Goal: Task Accomplishment & Management: Use online tool/utility

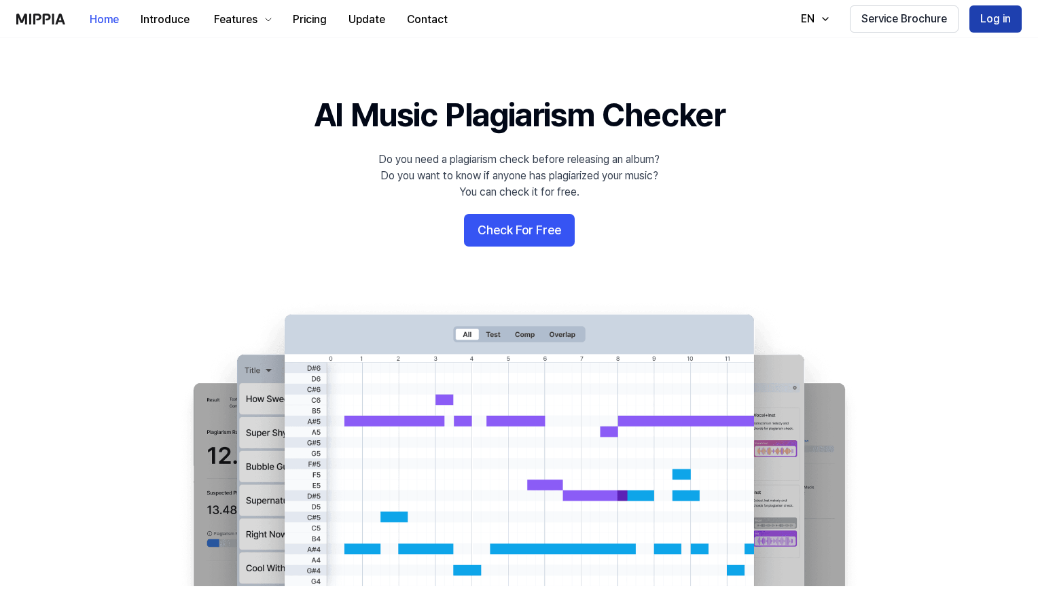
click at [988, 28] on button "Log in" at bounding box center [995, 18] width 52 height 27
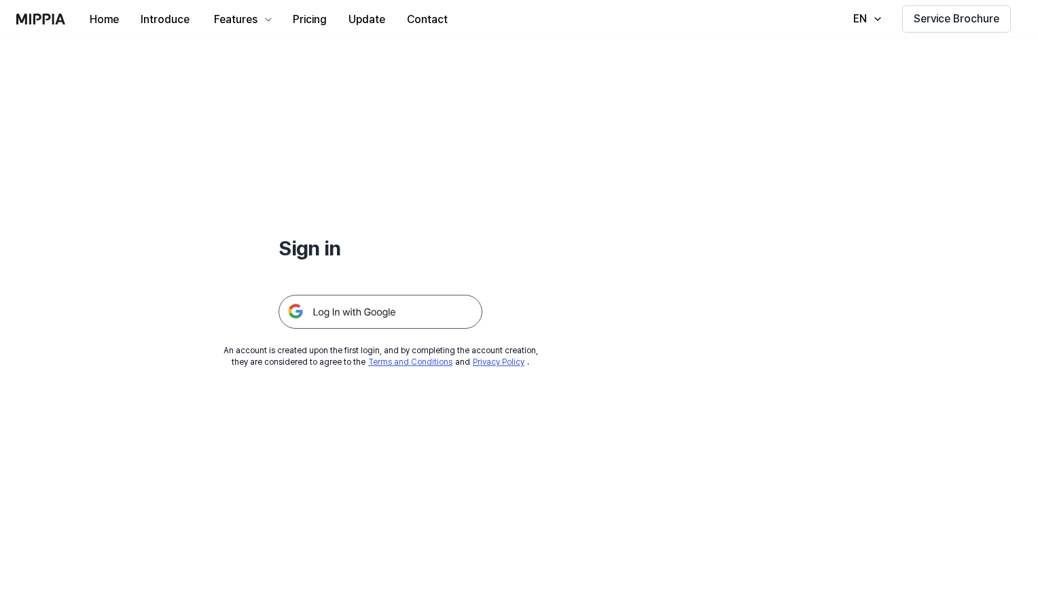
click at [365, 312] on img at bounding box center [380, 312] width 204 height 34
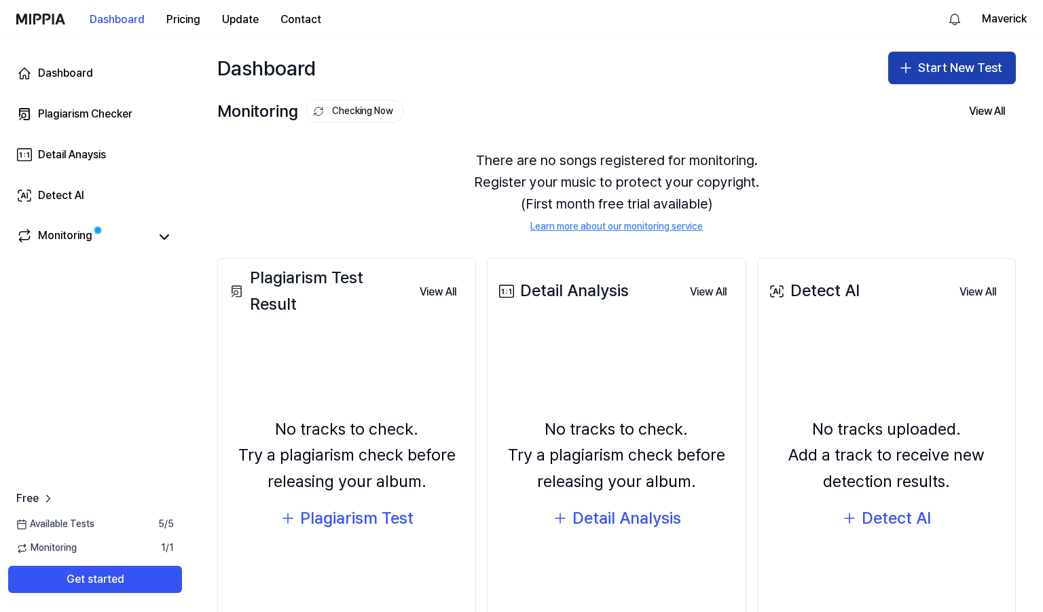
click at [900, 74] on icon "button" at bounding box center [906, 68] width 16 height 16
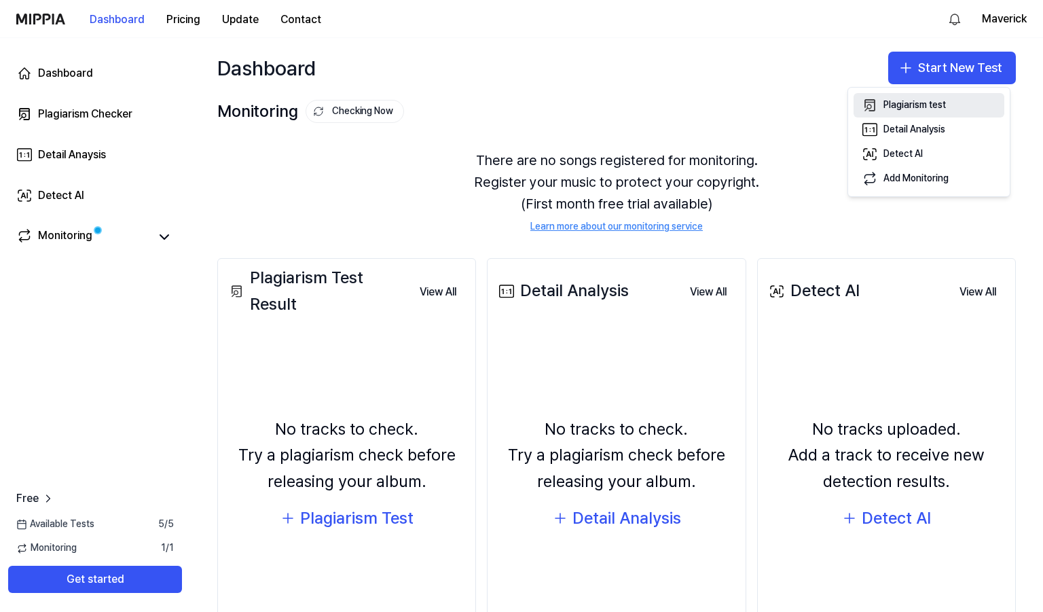
click at [893, 108] on div "Plagiarism test" at bounding box center [915, 105] width 62 height 14
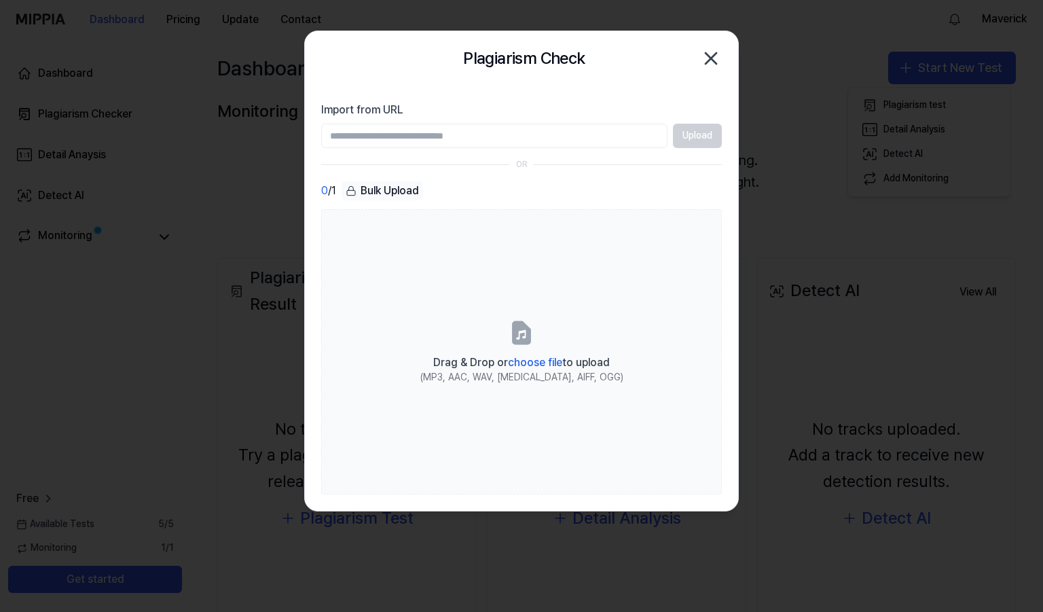
click at [707, 59] on icon "button" at bounding box center [711, 59] width 22 height 22
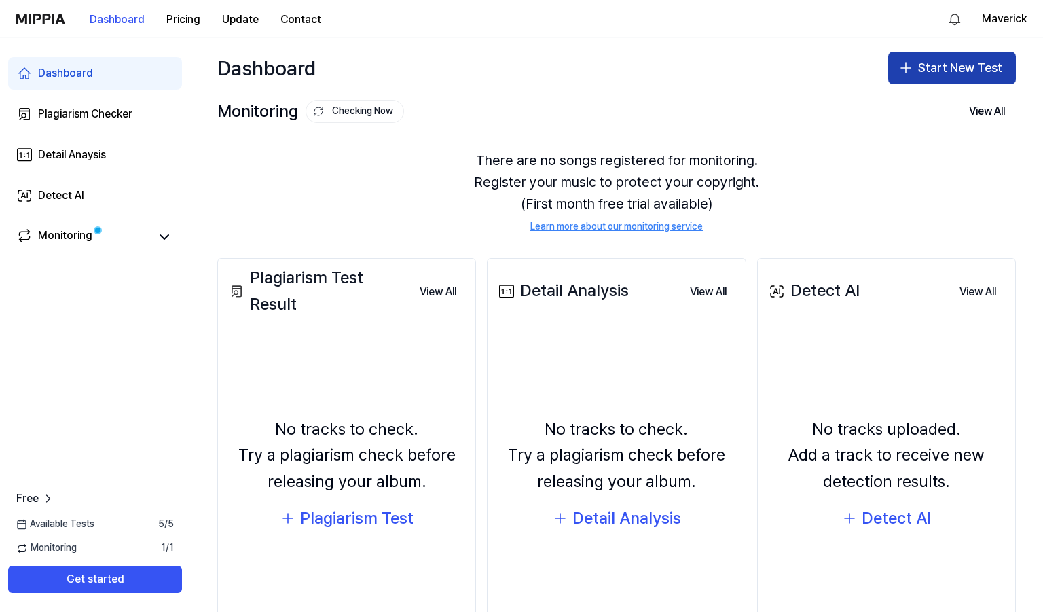
click at [930, 73] on button "Start New Test" at bounding box center [952, 68] width 128 height 33
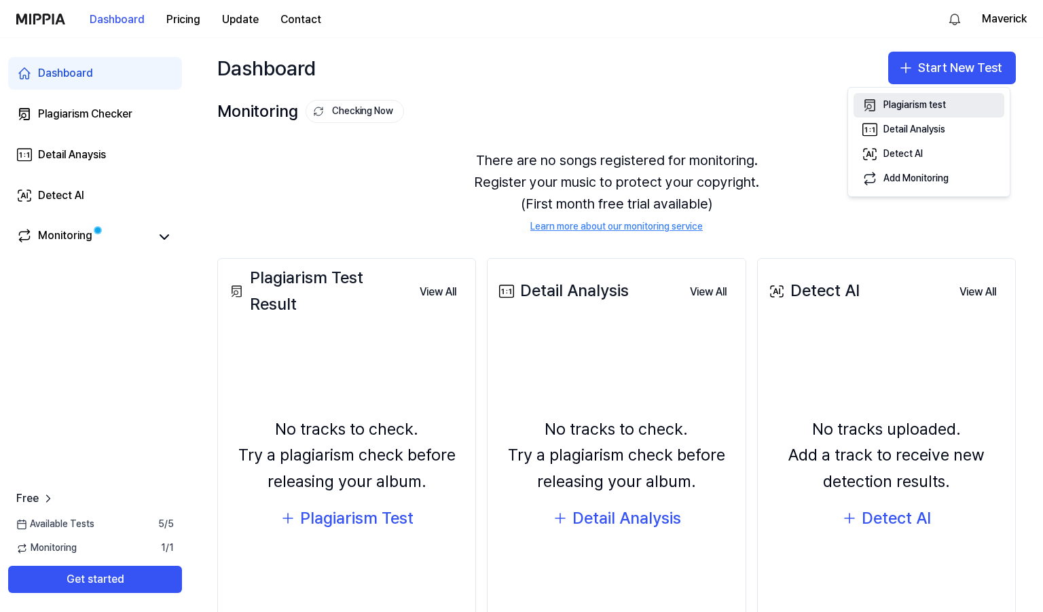
click at [904, 103] on div "Plagiarism test" at bounding box center [915, 105] width 62 height 14
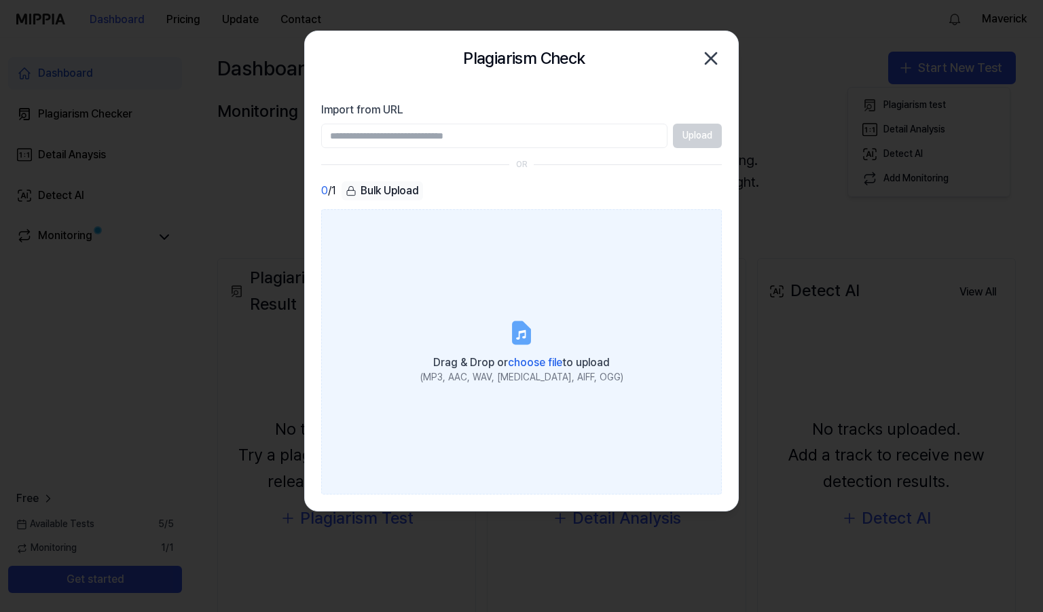
click at [528, 360] on span "choose file" at bounding box center [535, 362] width 54 height 13
click at [0, 0] on input "Drag & Drop or choose file to upload (MP3, AAC, WAV, FLAC, AIFF, OGG)" at bounding box center [0, 0] width 0 height 0
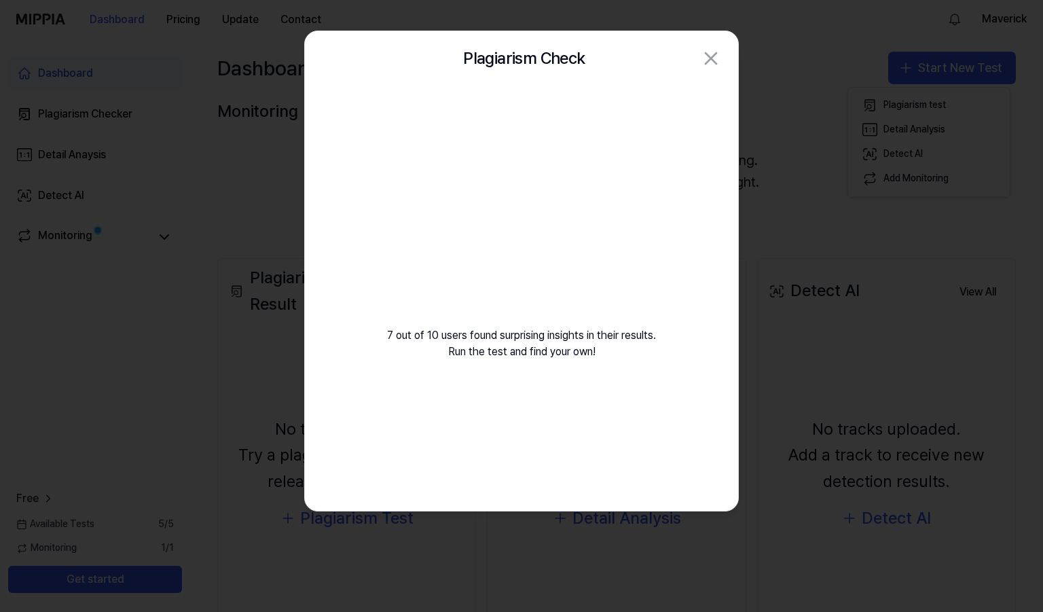
click at [386, 341] on div "7 out of 10 users found surprising insights in their results. Run the test and …" at bounding box center [521, 239] width 433 height 307
click at [445, 336] on div "7 out of 10 users found surprising insights in their results. Run the test and …" at bounding box center [521, 239] width 433 height 307
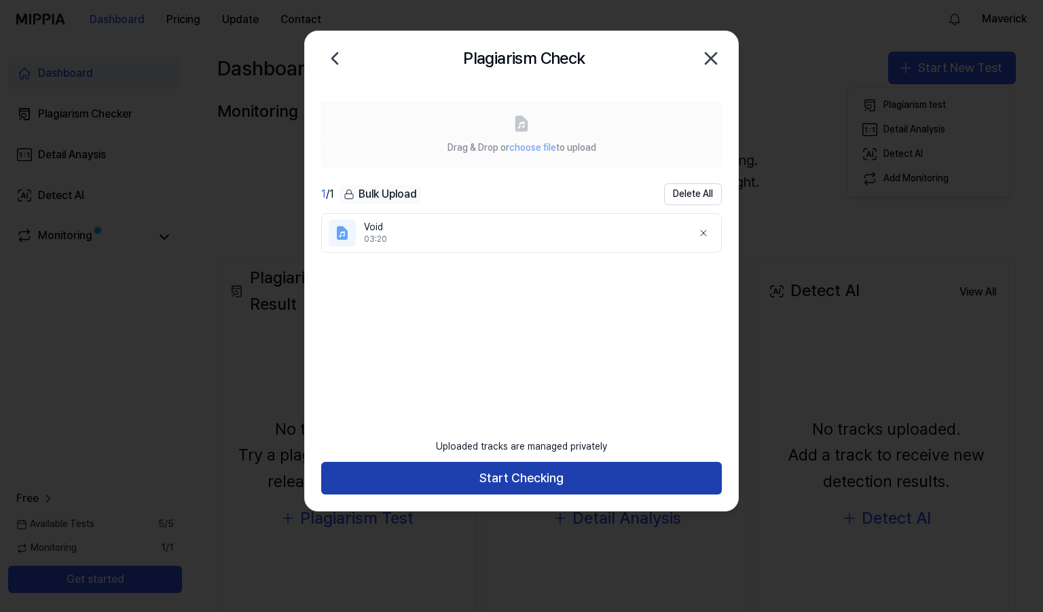
click at [500, 473] on button "Start Checking" at bounding box center [521, 478] width 401 height 33
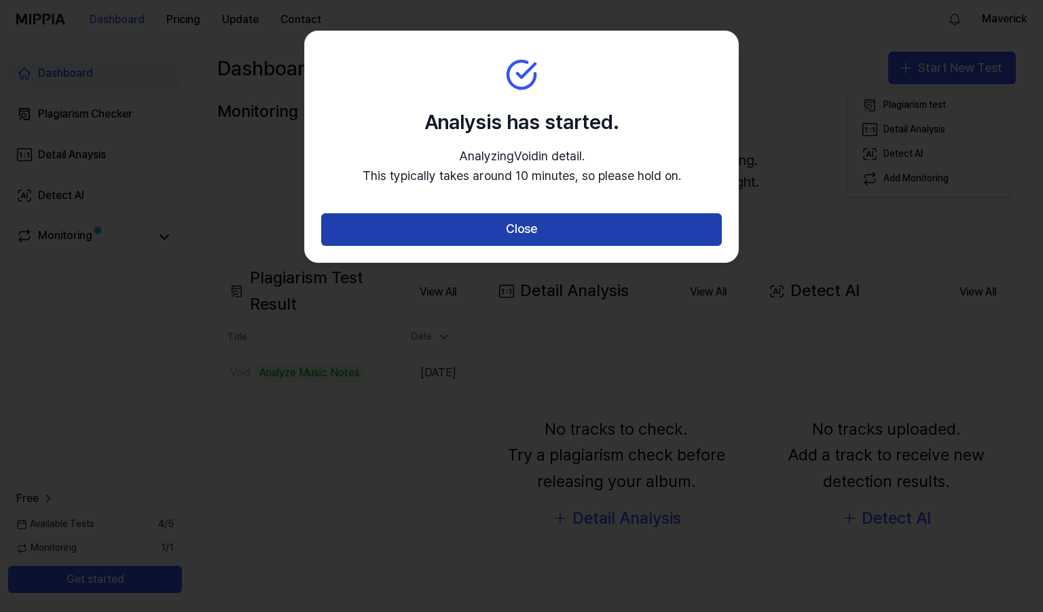
click at [516, 241] on button "Close" at bounding box center [521, 229] width 401 height 33
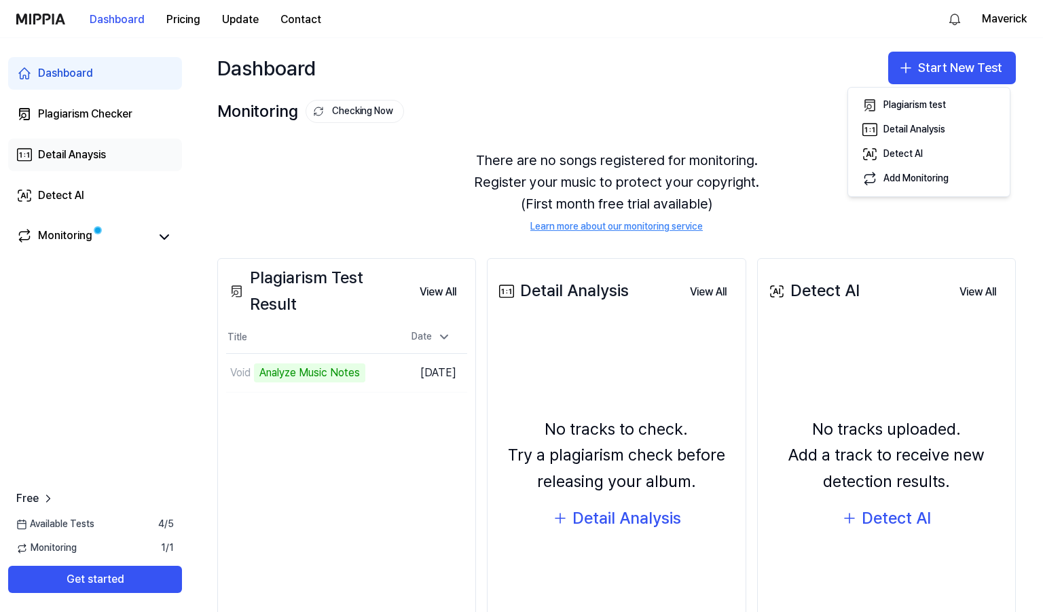
click at [62, 164] on link "Detail Anaysis" at bounding box center [95, 155] width 174 height 33
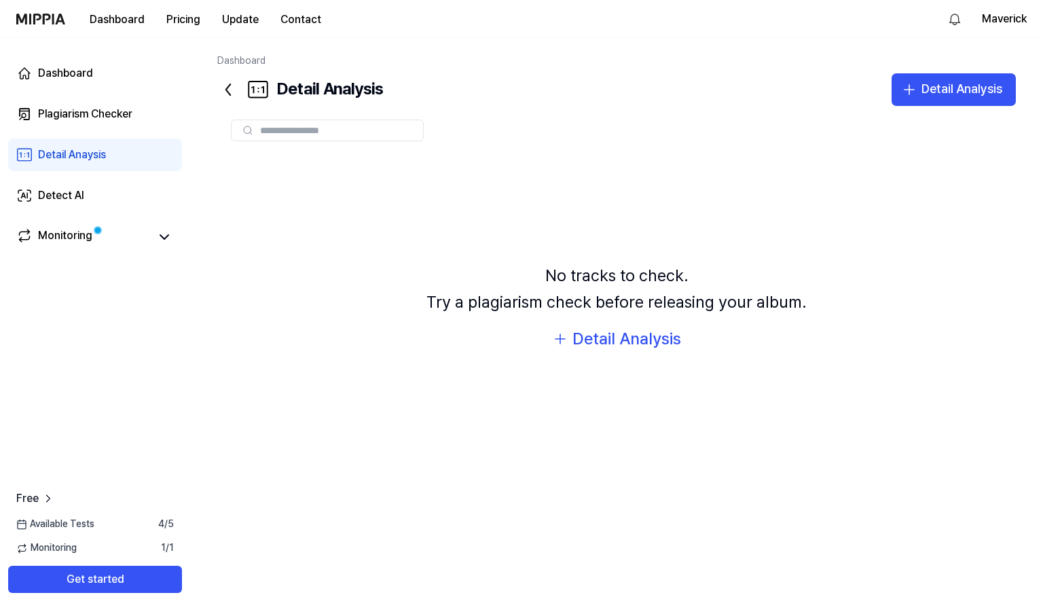
click at [366, 89] on div "Detail Analysis" at bounding box center [300, 89] width 166 height 33
click at [129, 113] on div "Plagiarism Checker" at bounding box center [85, 114] width 94 height 16
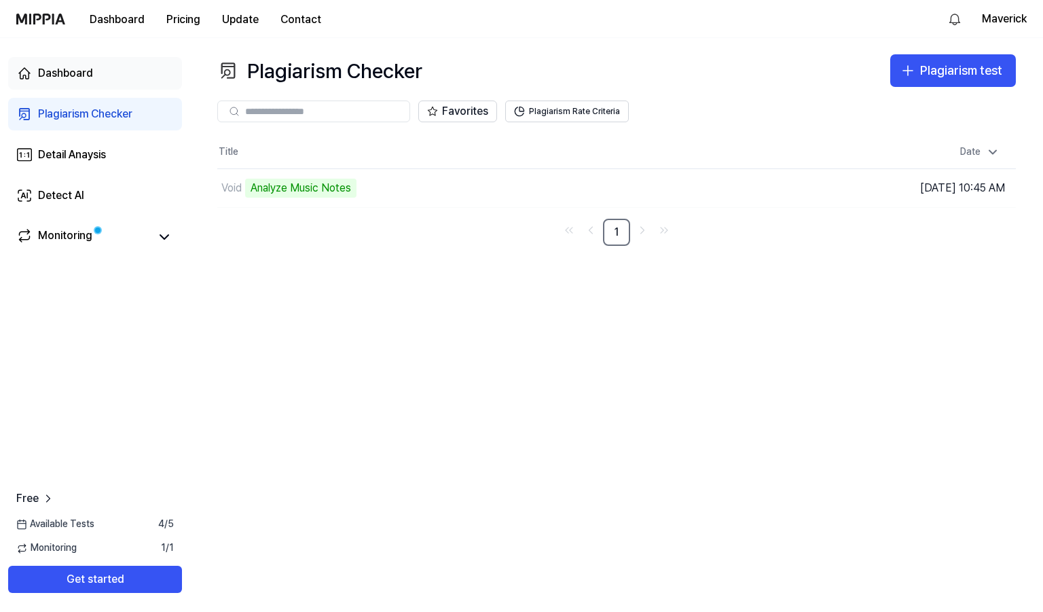
click at [81, 60] on link "Dashboard" at bounding box center [95, 73] width 174 height 33
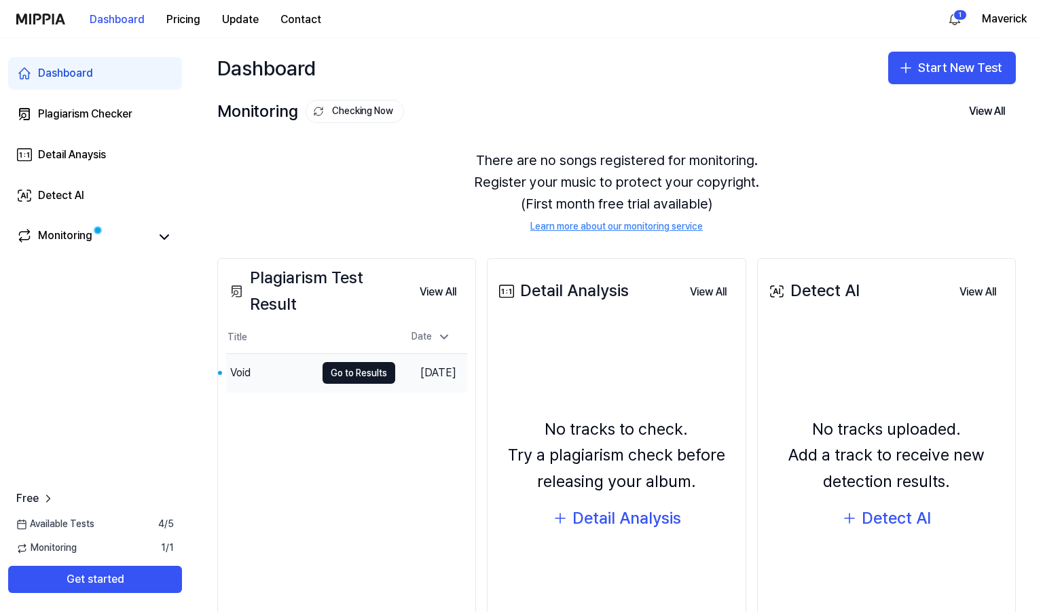
click at [270, 376] on div "Void" at bounding box center [271, 373] width 90 height 38
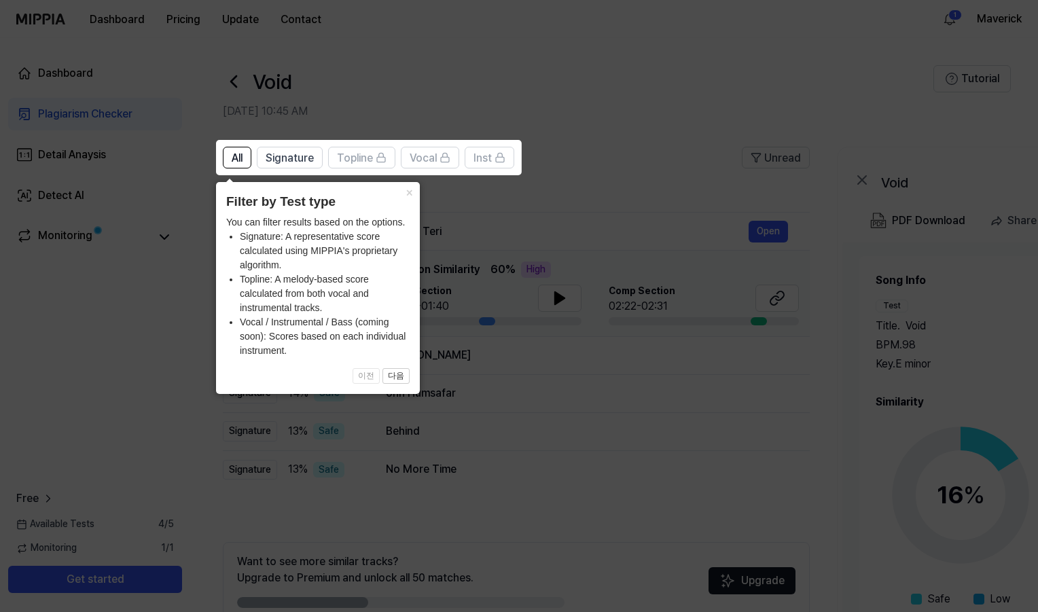
click at [554, 170] on icon at bounding box center [521, 306] width 1043 height 612
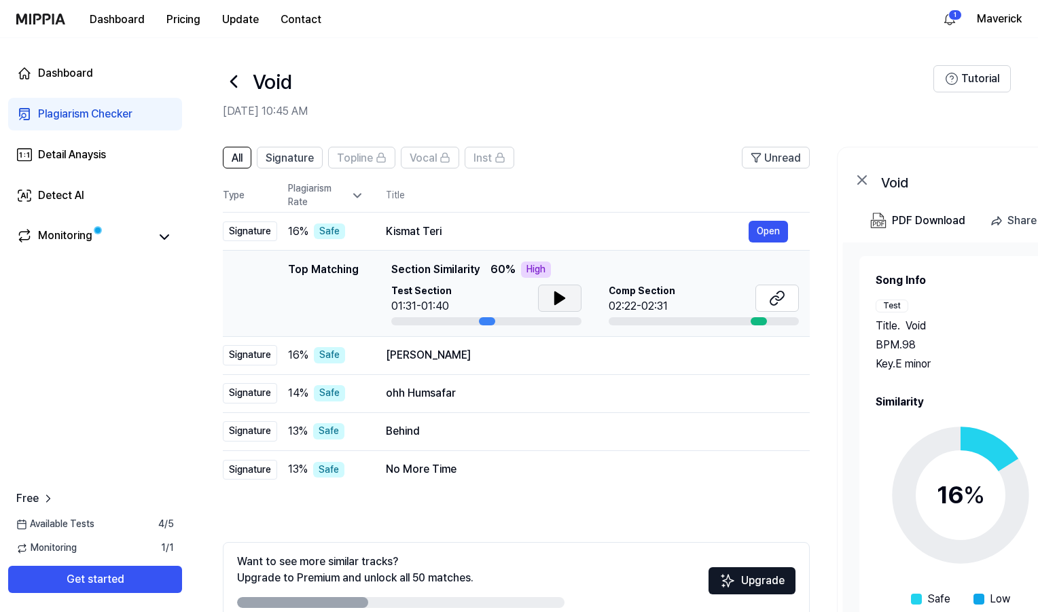
click at [556, 302] on icon at bounding box center [560, 298] width 10 height 12
click at [777, 301] on icon at bounding box center [777, 298] width 16 height 16
click at [643, 292] on span "Comp Section" at bounding box center [642, 292] width 67 height 14
click at [760, 238] on button "Open" at bounding box center [767, 232] width 39 height 22
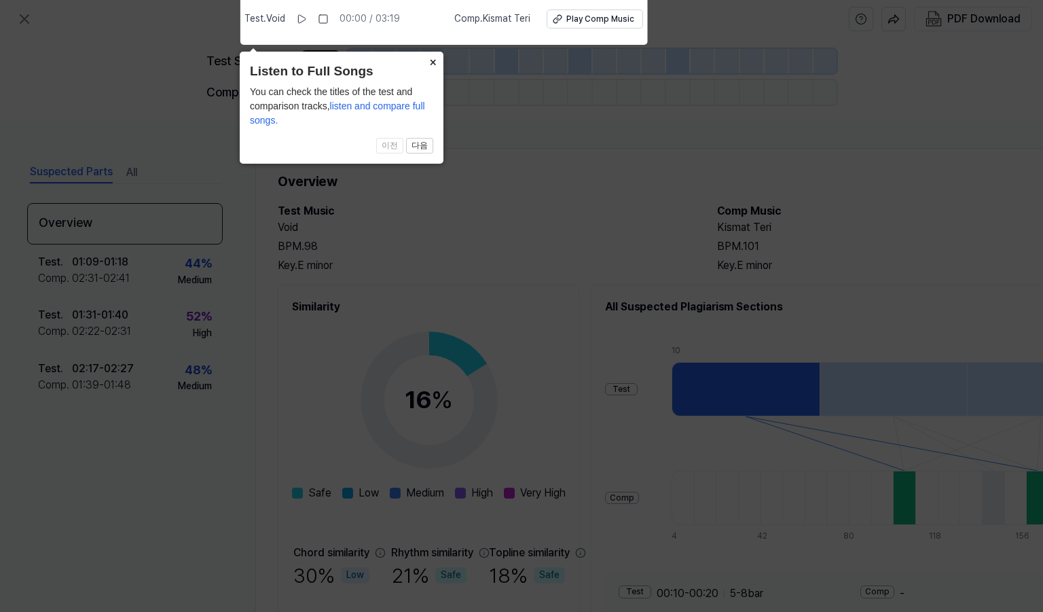
click at [427, 63] on button "×" at bounding box center [433, 61] width 22 height 19
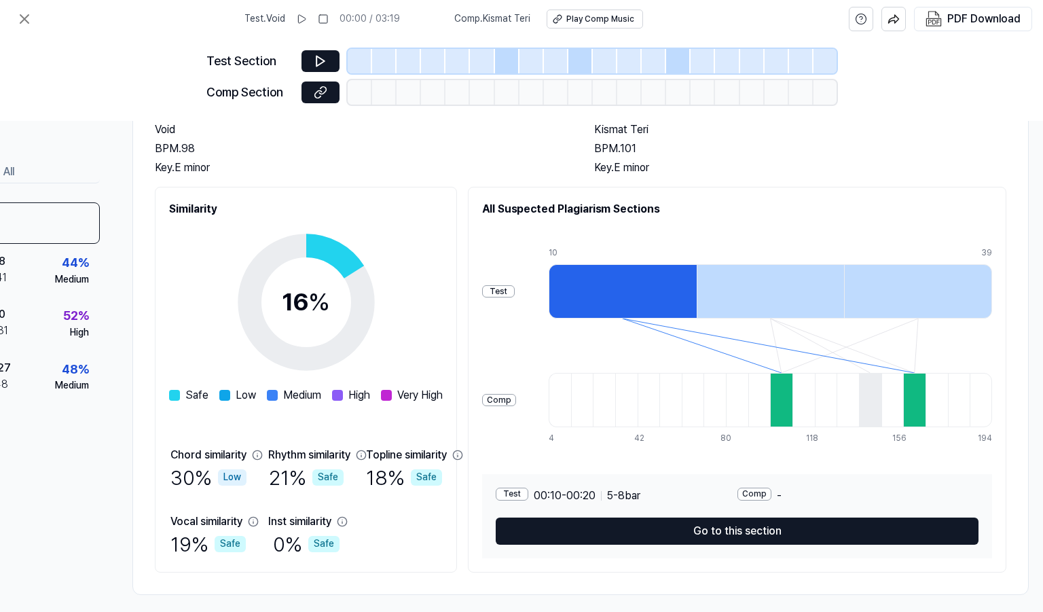
scroll to position [98, 141]
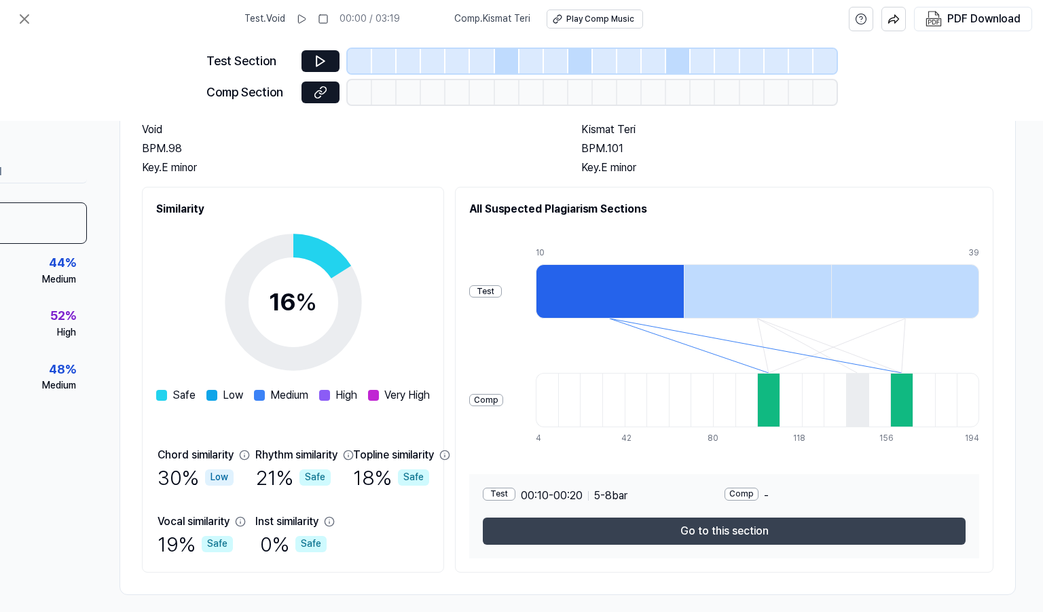
click at [782, 536] on button "Go to this section" at bounding box center [724, 531] width 483 height 27
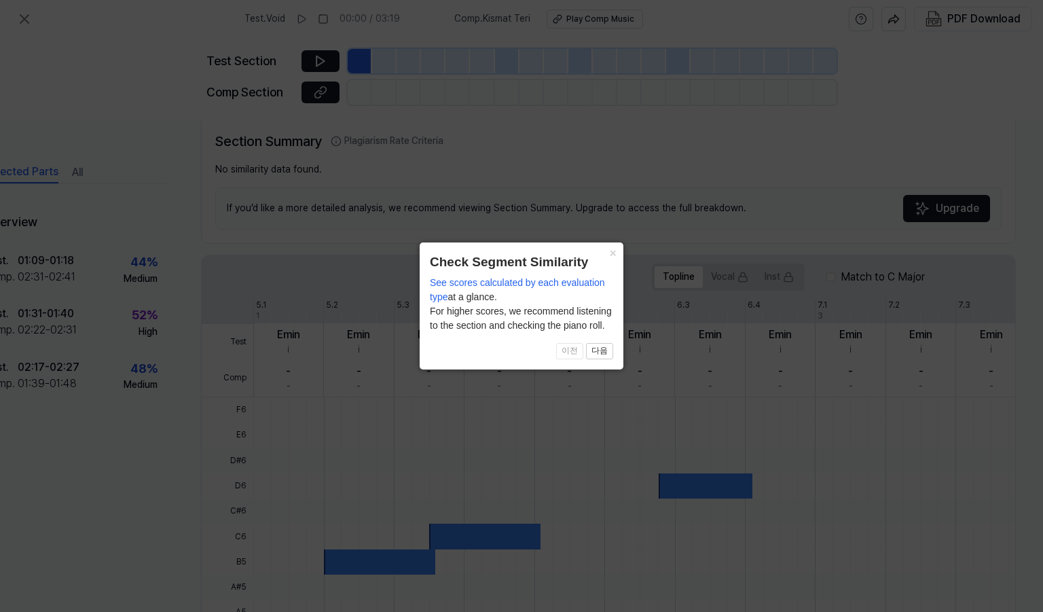
scroll to position [297, 60]
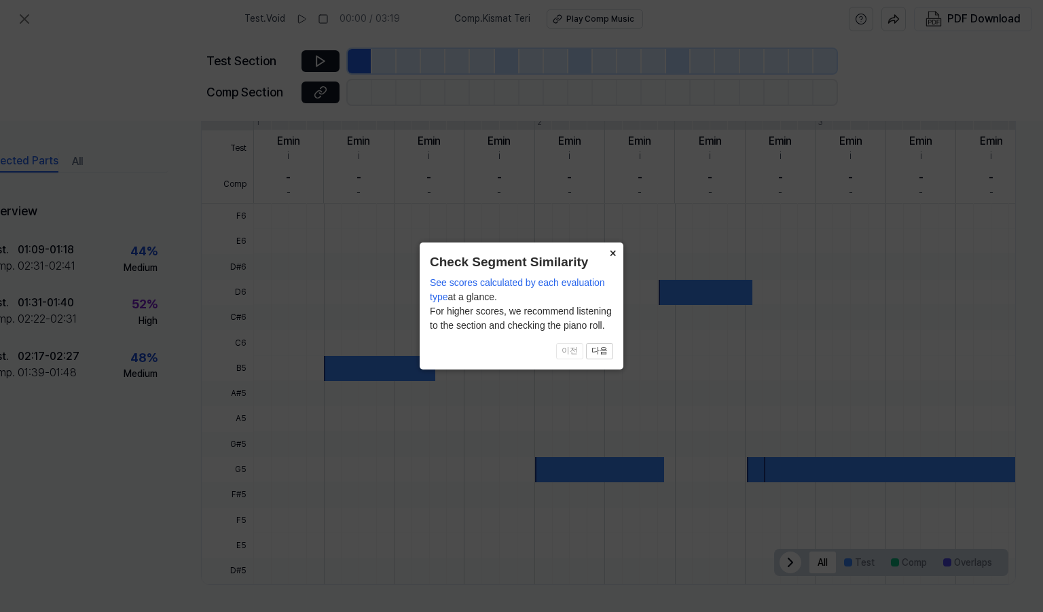
click at [610, 257] on button "×" at bounding box center [613, 251] width 22 height 19
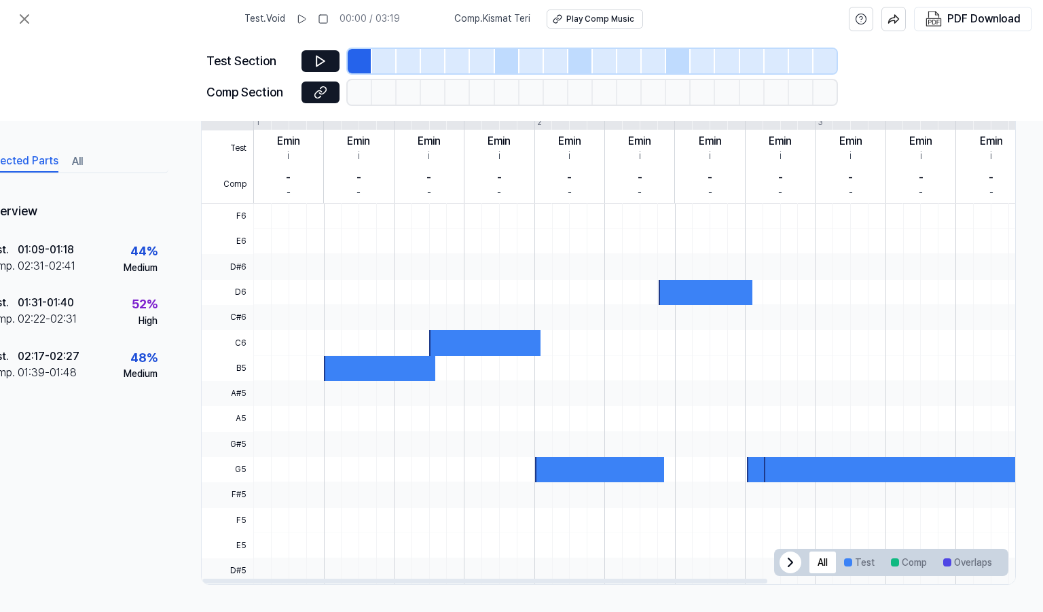
click at [783, 554] on icon at bounding box center [790, 562] width 16 height 16
click at [320, 67] on icon at bounding box center [321, 61] width 14 height 14
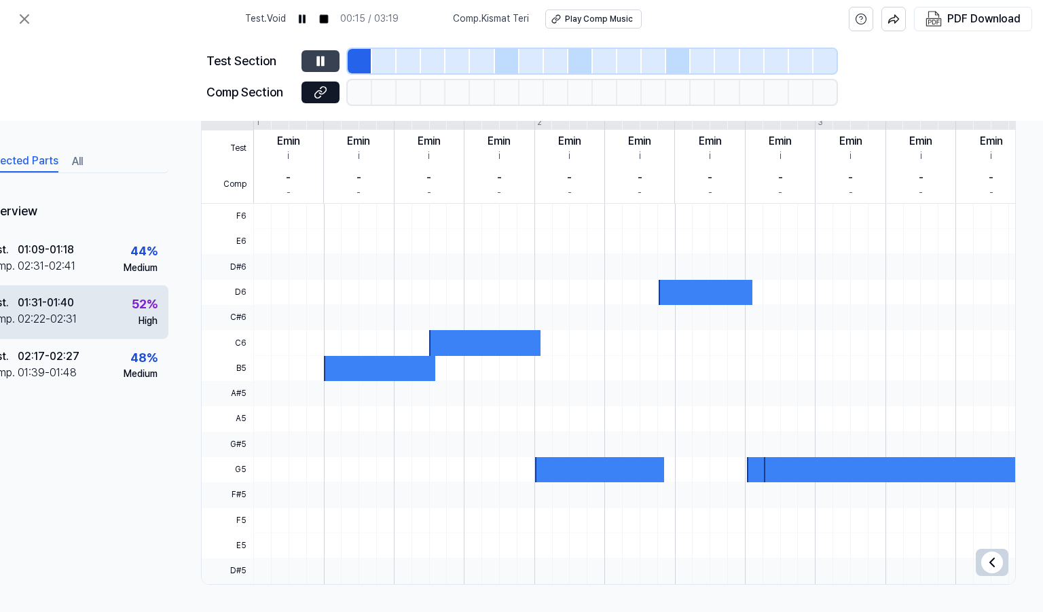
scroll to position [297, 0]
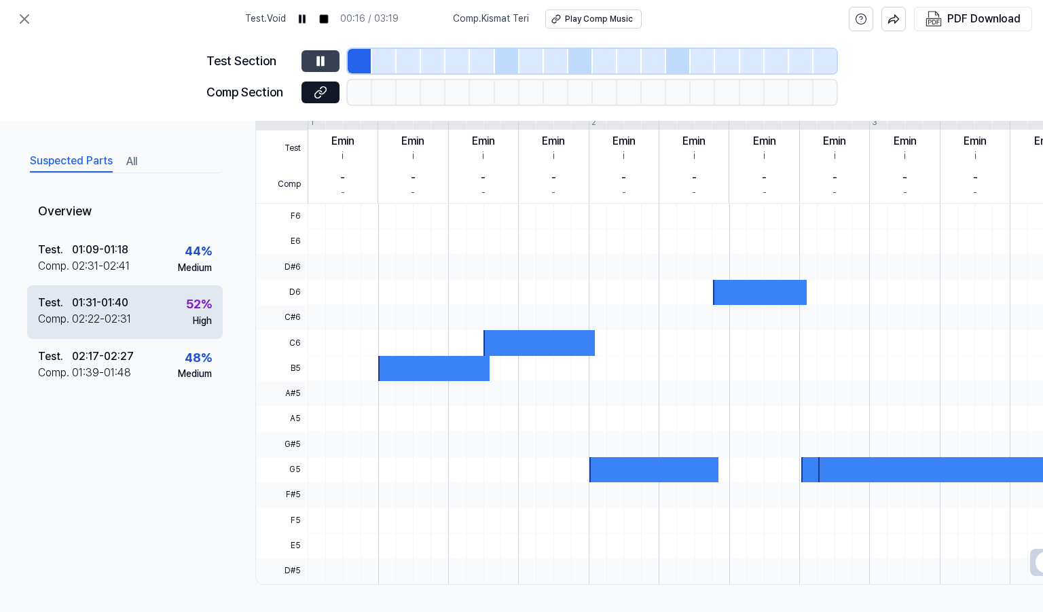
click at [82, 313] on div "02:22 - 02:31" at bounding box center [101, 319] width 59 height 16
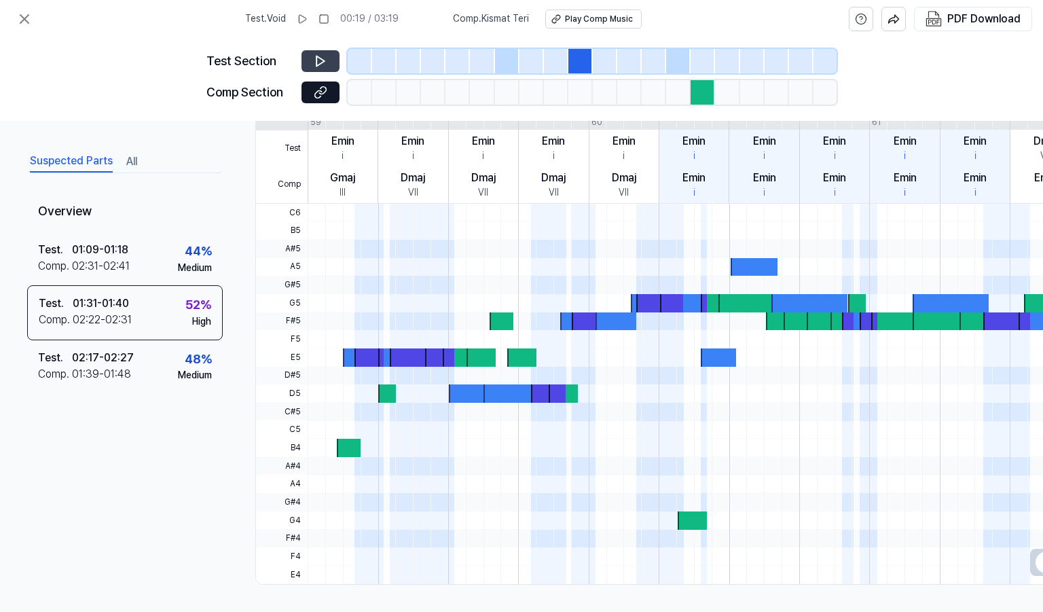
click at [698, 93] on div at bounding box center [703, 92] width 24 height 24
click at [776, 314] on div at bounding box center [778, 321] width 24 height 18
click at [784, 303] on div at bounding box center [810, 303] width 76 height 18
click at [345, 444] on div at bounding box center [349, 448] width 24 height 18
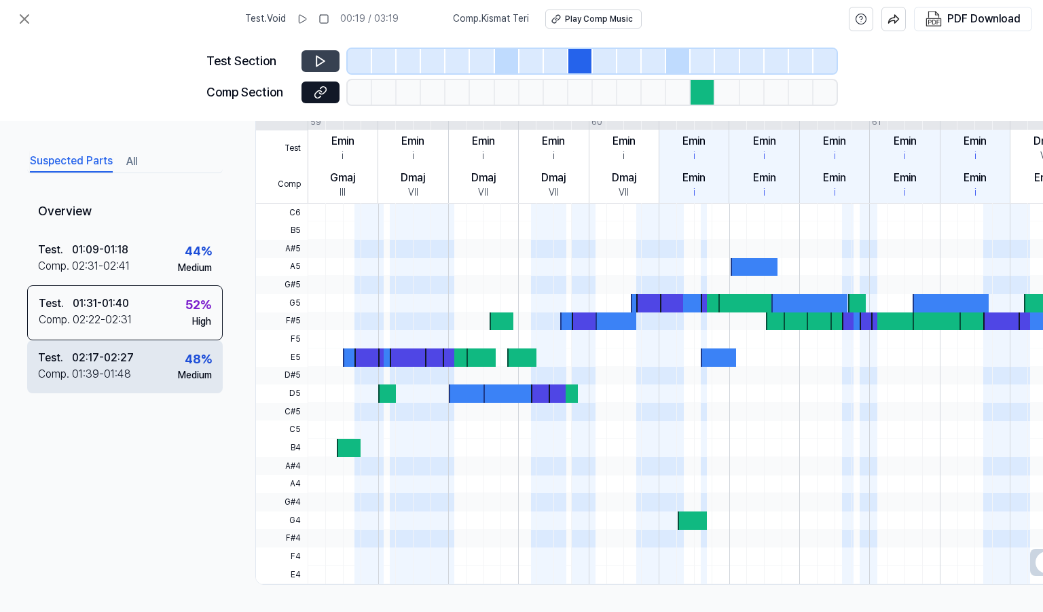
click at [173, 383] on div "Test . 02:17 - 02:27 Comp . 01:39 - 01:48 48 % Medium" at bounding box center [125, 366] width 196 height 53
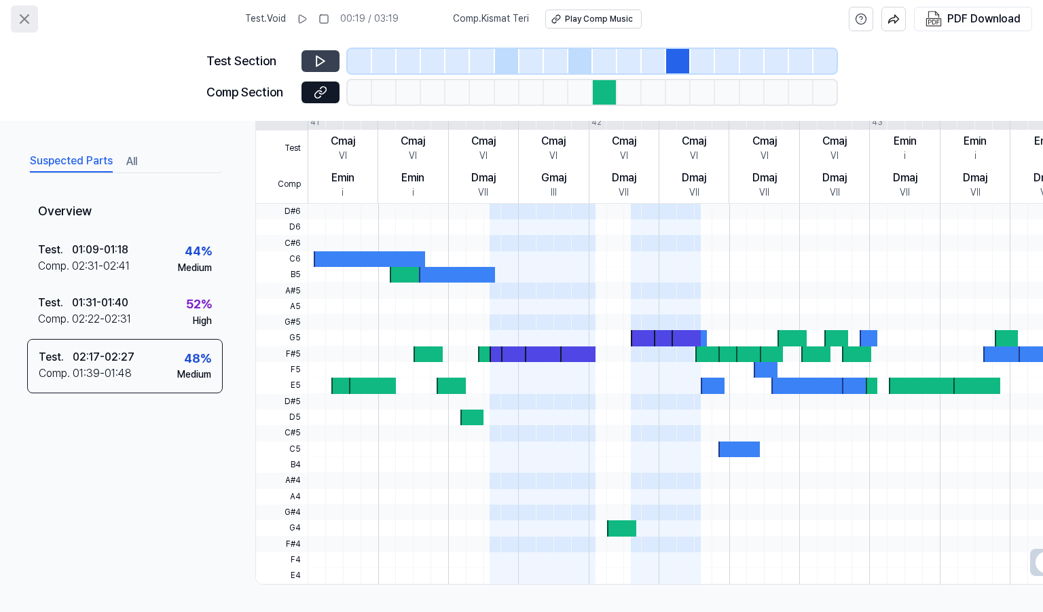
click at [32, 17] on icon at bounding box center [24, 19] width 16 height 16
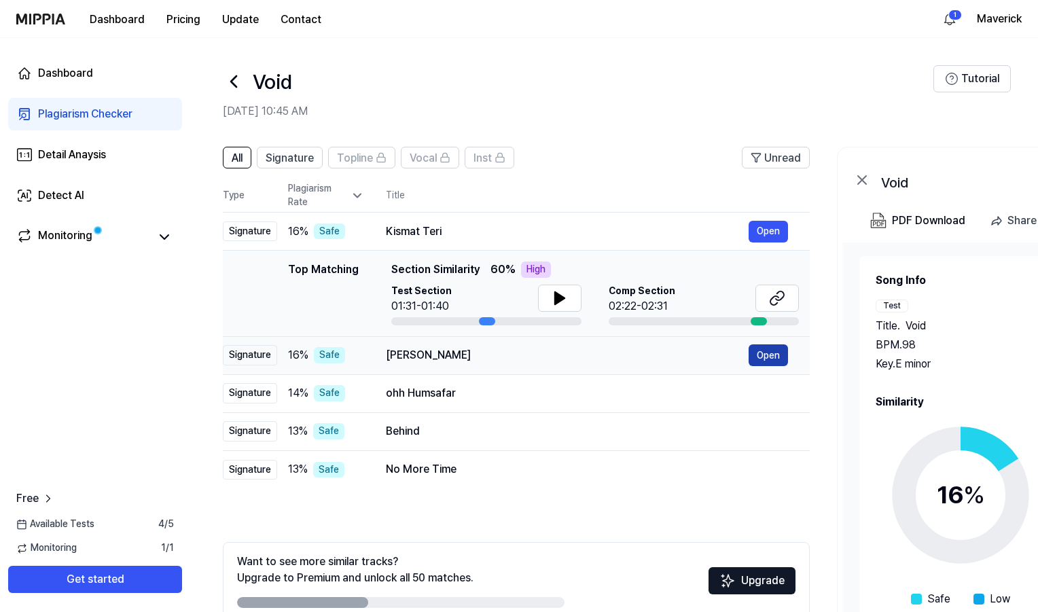
click at [758, 357] on button "Open" at bounding box center [767, 355] width 39 height 22
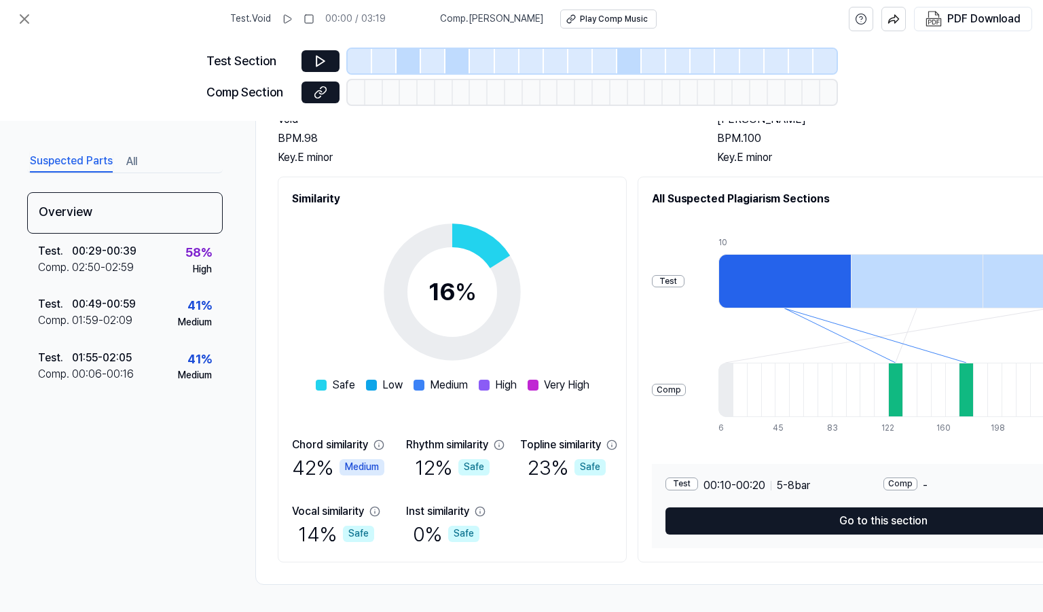
scroll to position [113, 0]
click at [321, 67] on icon at bounding box center [321, 61] width 14 height 14
click at [309, 55] on button at bounding box center [321, 61] width 38 height 22
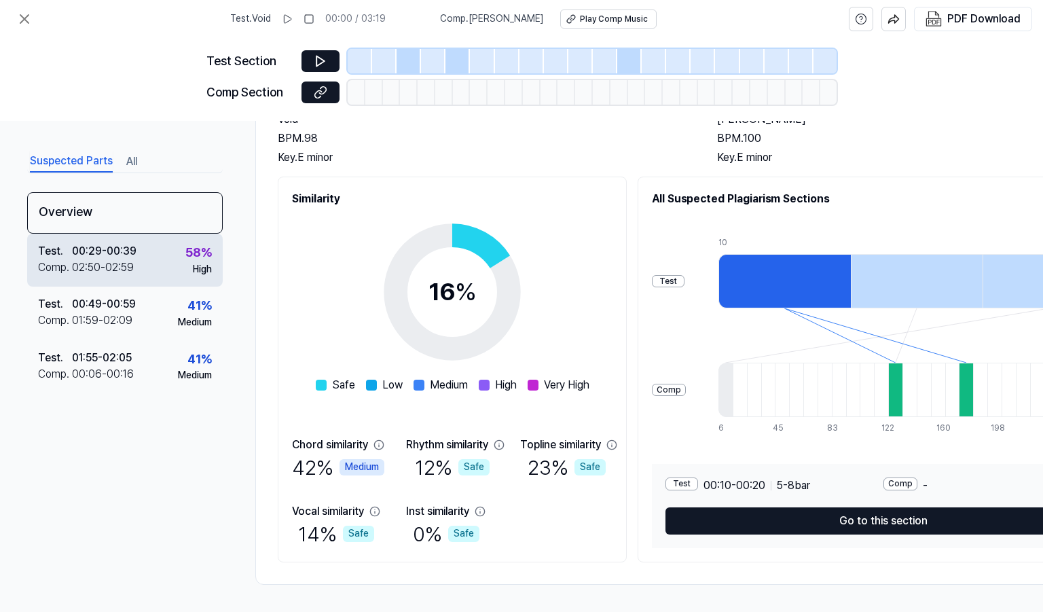
click at [103, 257] on div "00:29 - 00:39" at bounding box center [104, 251] width 65 height 16
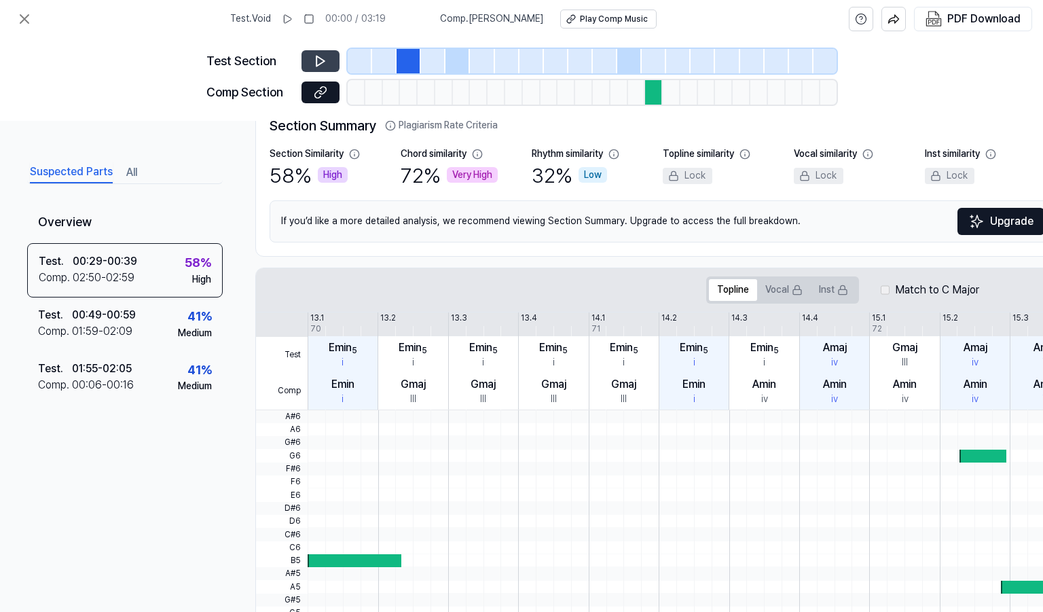
click at [314, 62] on icon at bounding box center [321, 61] width 14 height 14
click at [319, 90] on icon at bounding box center [318, 93] width 7 height 7
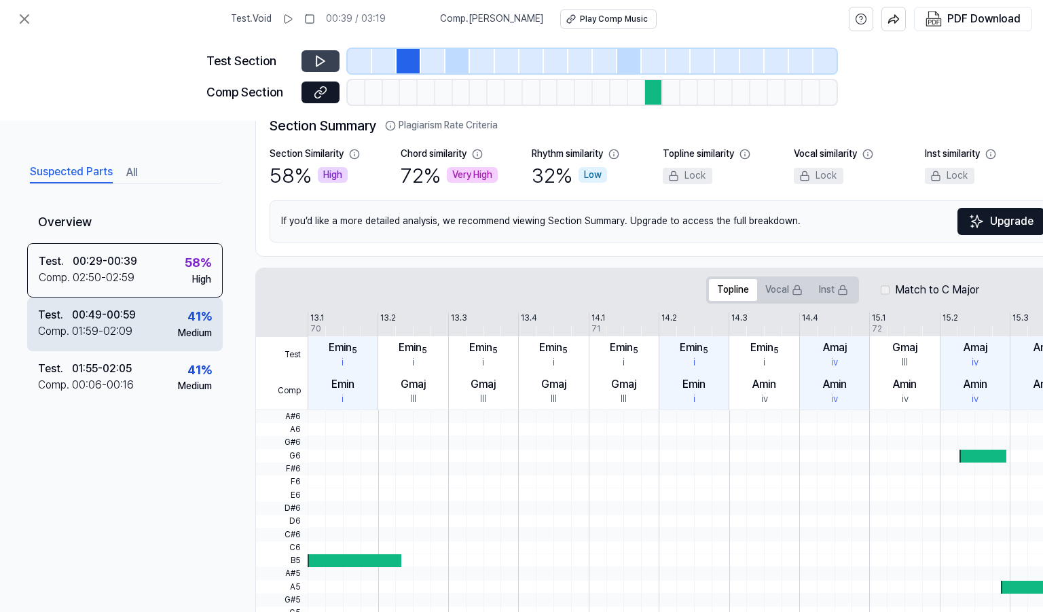
click at [109, 331] on div "01:59 - 02:09" at bounding box center [102, 331] width 60 height 16
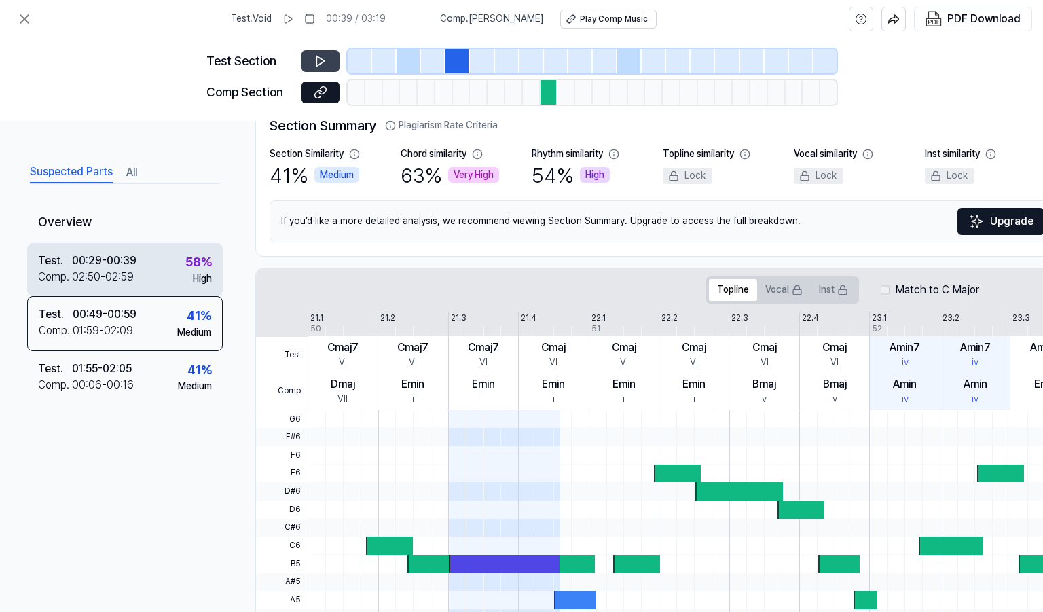
click at [113, 259] on div "00:29 - 00:39" at bounding box center [104, 261] width 65 height 16
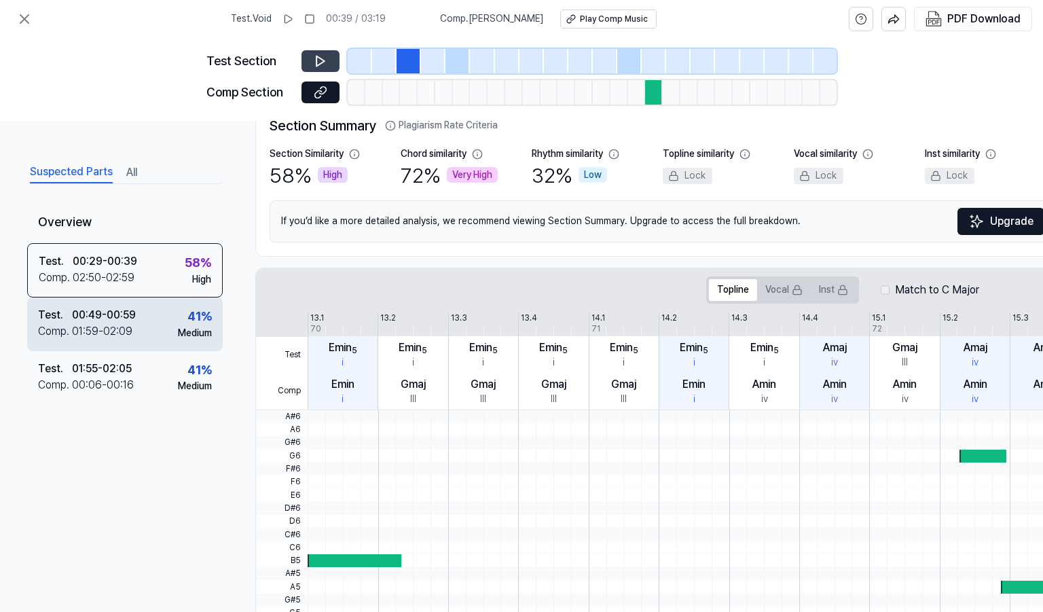
click at [103, 325] on div "01:59 - 02:09" at bounding box center [102, 331] width 60 height 16
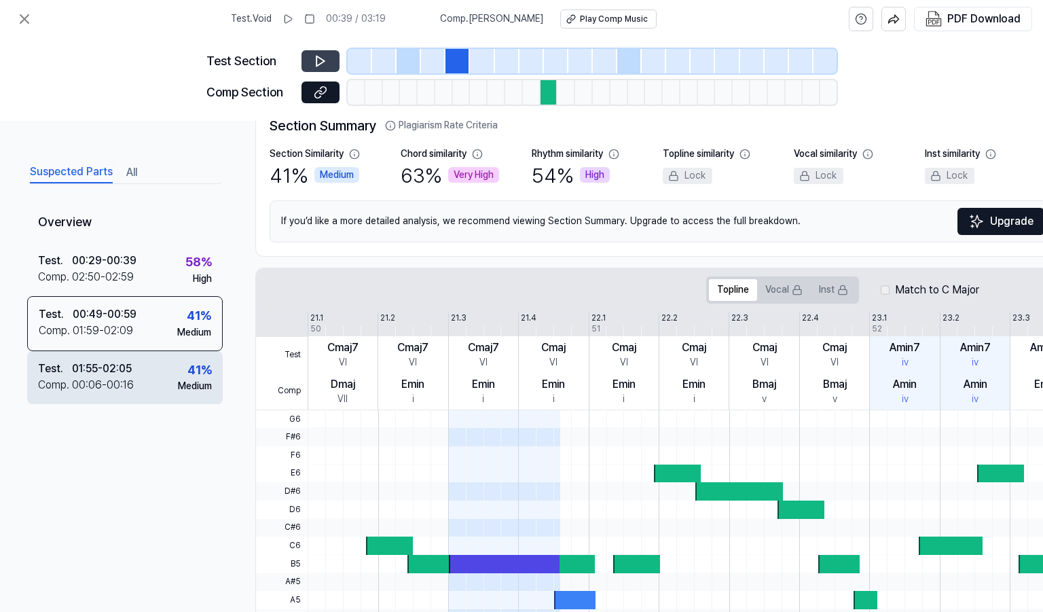
click at [102, 363] on div "01:55 - 02:05" at bounding box center [102, 369] width 60 height 16
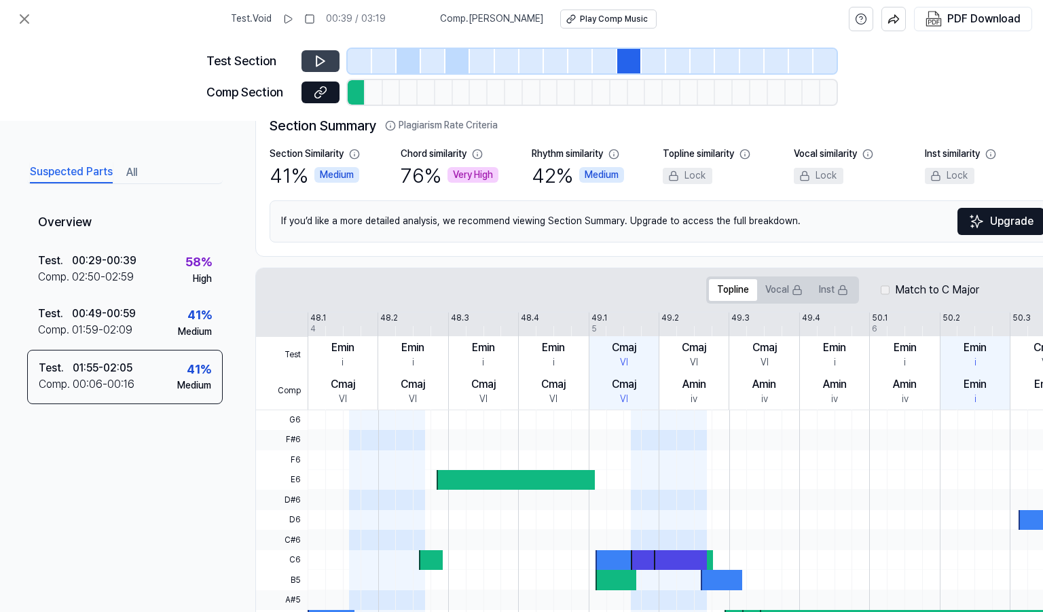
click at [307, 62] on button at bounding box center [321, 61] width 38 height 22
click at [317, 90] on icon at bounding box center [321, 93] width 14 height 14
click at [30, 18] on icon at bounding box center [24, 19] width 16 height 16
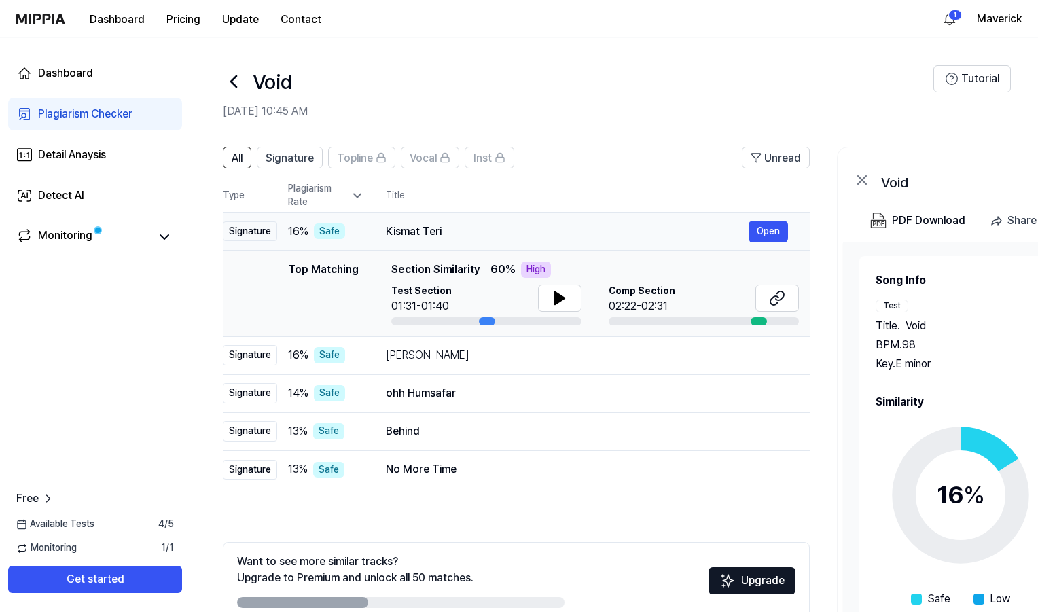
click at [473, 219] on td "Kismat Teri Open" at bounding box center [587, 232] width 446 height 38
click at [471, 225] on div "Kismat Teri" at bounding box center [567, 231] width 363 height 16
click at [476, 435] on div "Behind" at bounding box center [567, 431] width 363 height 16
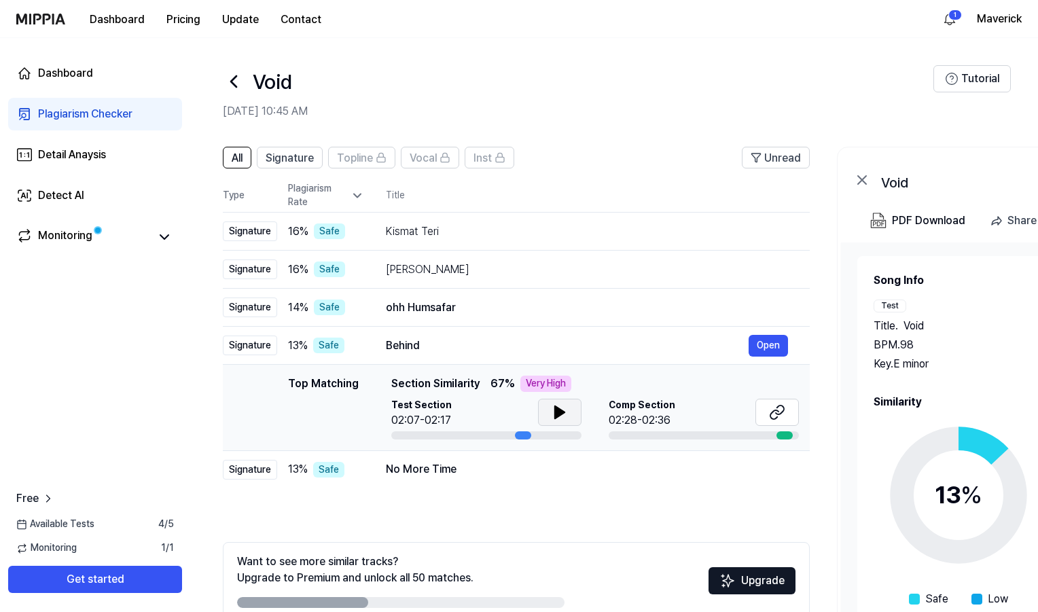
click at [552, 414] on icon at bounding box center [560, 412] width 16 height 16
click at [784, 411] on icon at bounding box center [780, 409] width 8 height 9
click at [768, 352] on button "Open" at bounding box center [767, 346] width 39 height 22
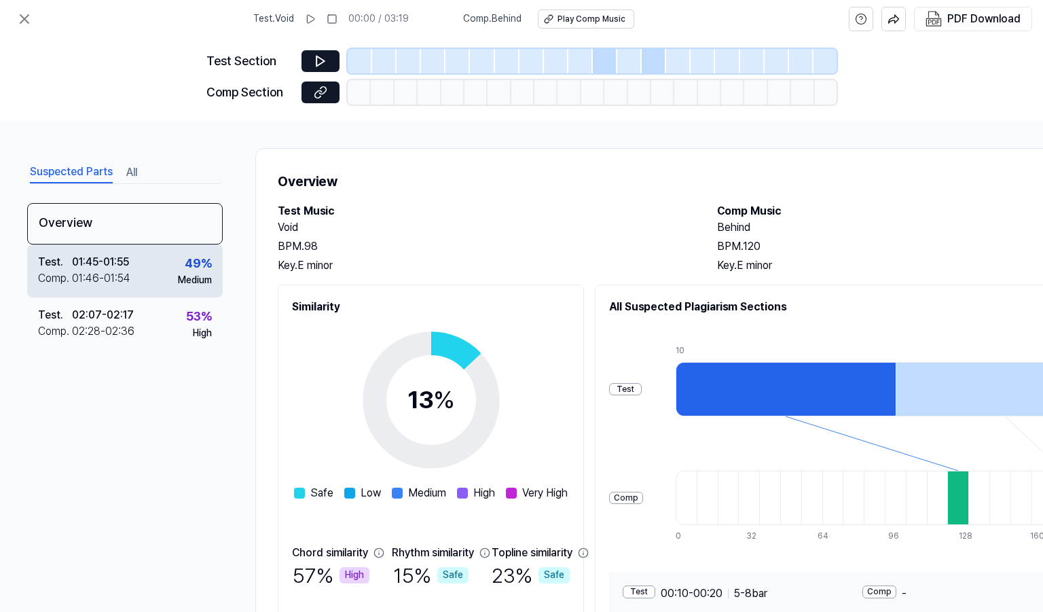
click at [113, 271] on div "01:46 - 01:54" at bounding box center [101, 278] width 58 height 16
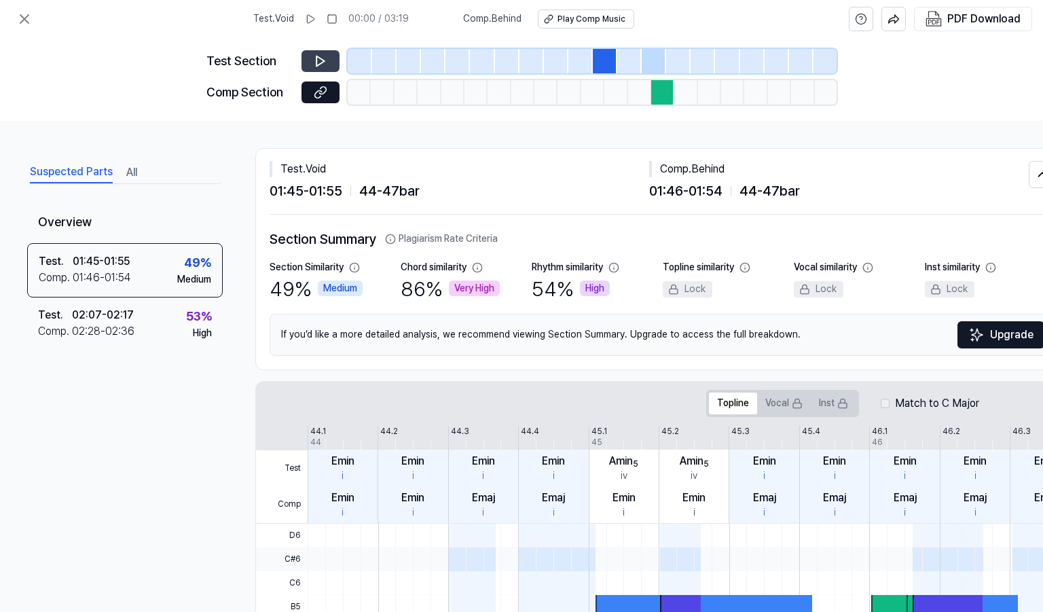
click at [316, 54] on icon at bounding box center [321, 61] width 14 height 14
click at [323, 94] on icon at bounding box center [322, 89] width 7 height 7
click at [27, 23] on icon at bounding box center [24, 19] width 16 height 16
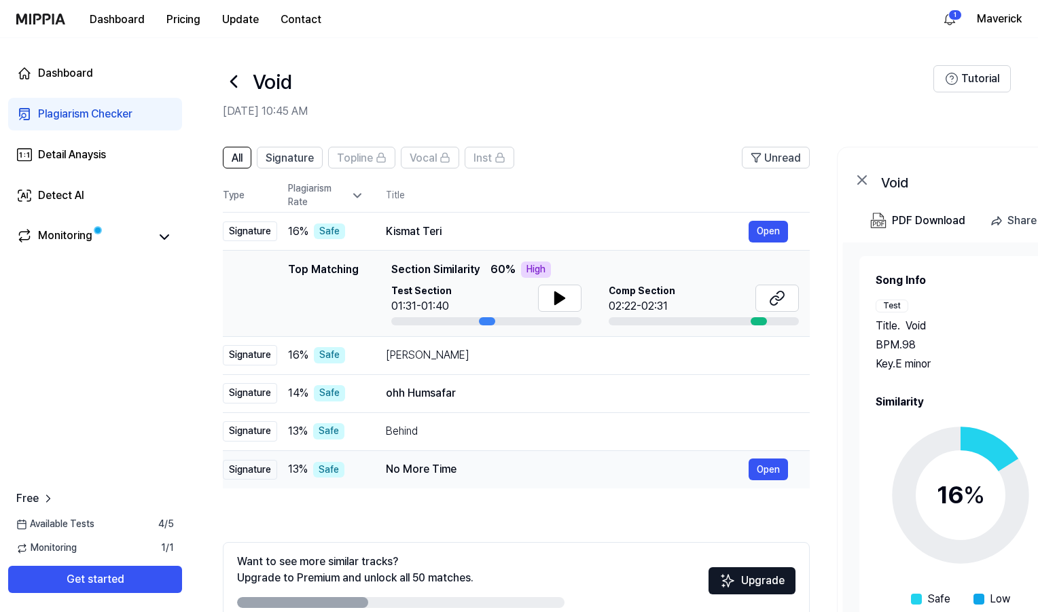
click at [401, 473] on div "No More Time" at bounding box center [567, 469] width 363 height 16
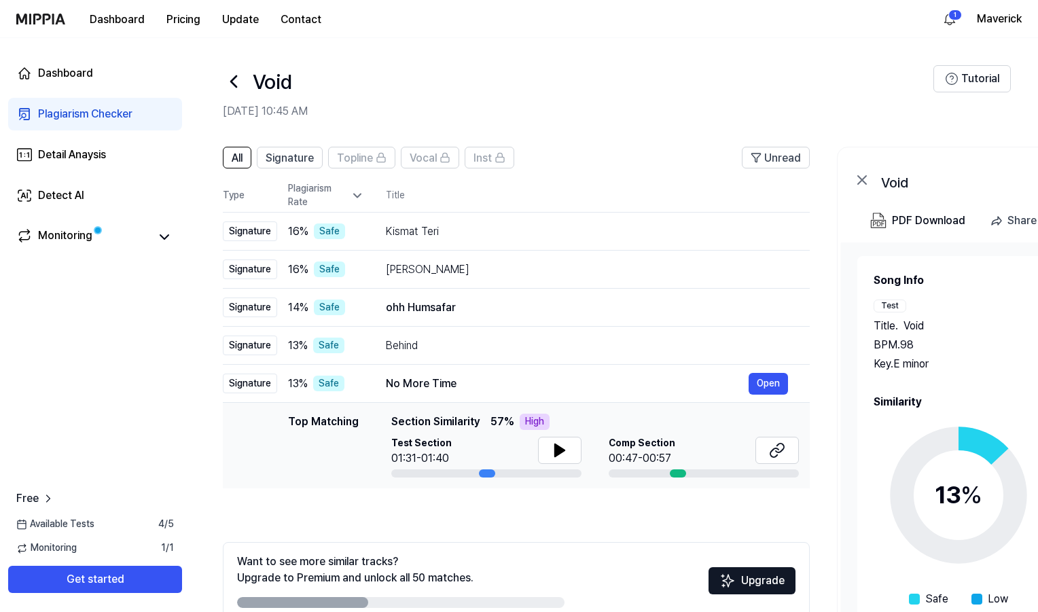
click at [360, 200] on icon at bounding box center [357, 196] width 14 height 14
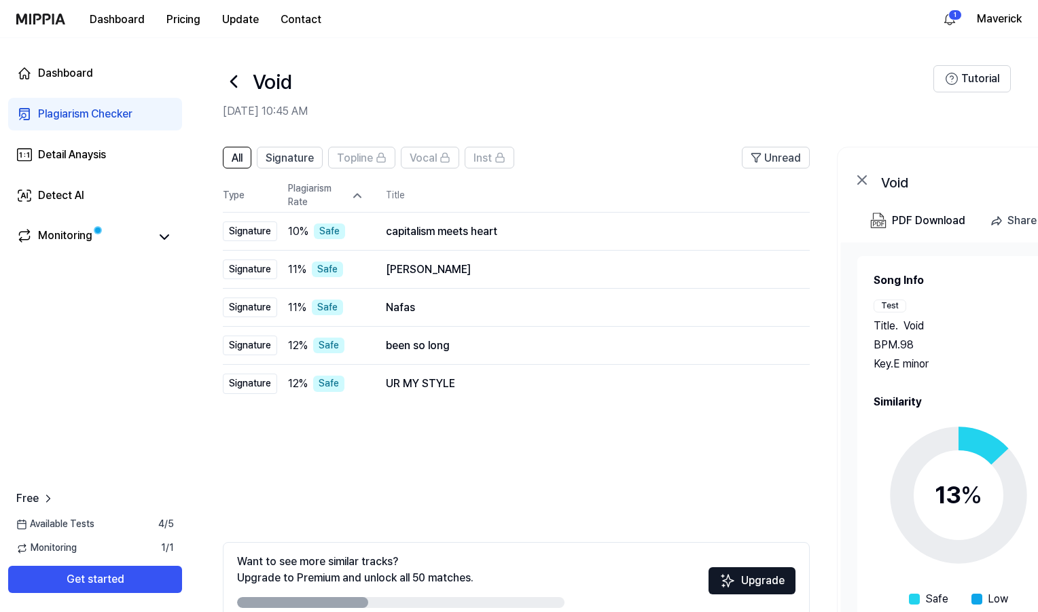
click at [360, 200] on icon at bounding box center [357, 196] width 14 height 14
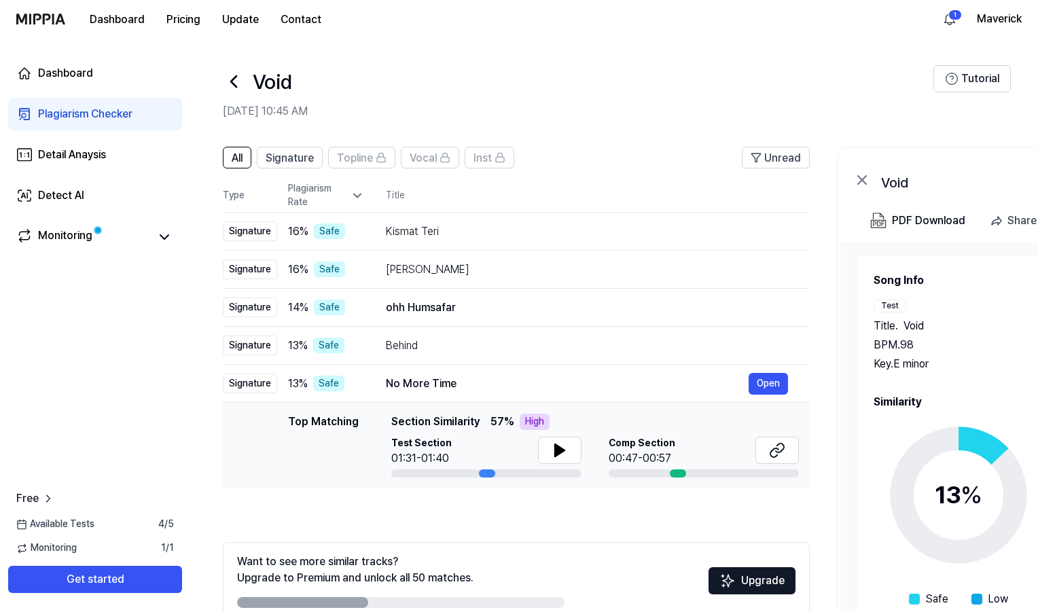
click at [360, 200] on icon at bounding box center [357, 196] width 14 height 14
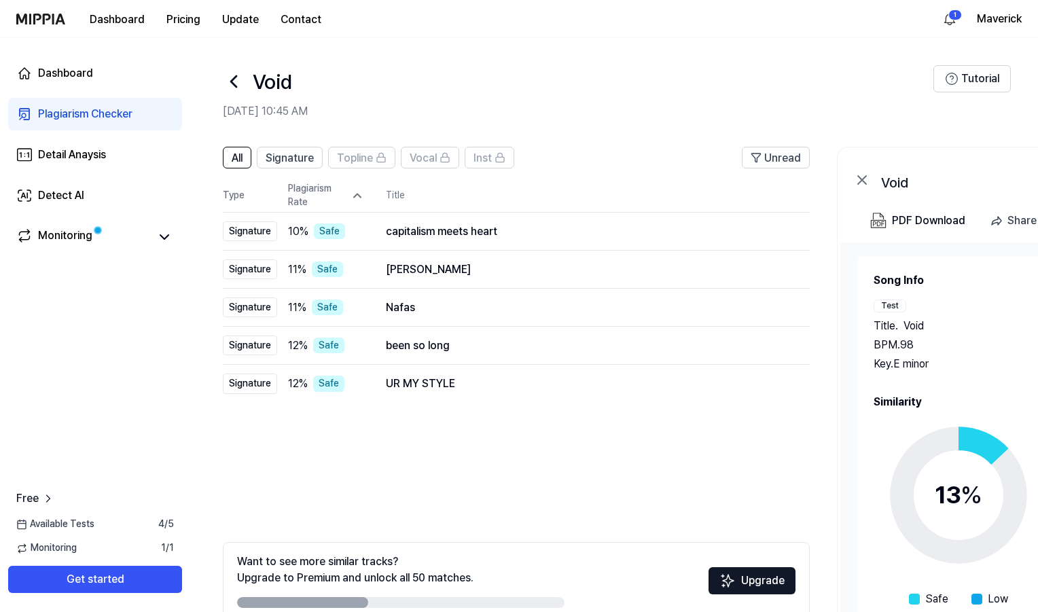
click at [360, 200] on icon at bounding box center [357, 196] width 14 height 14
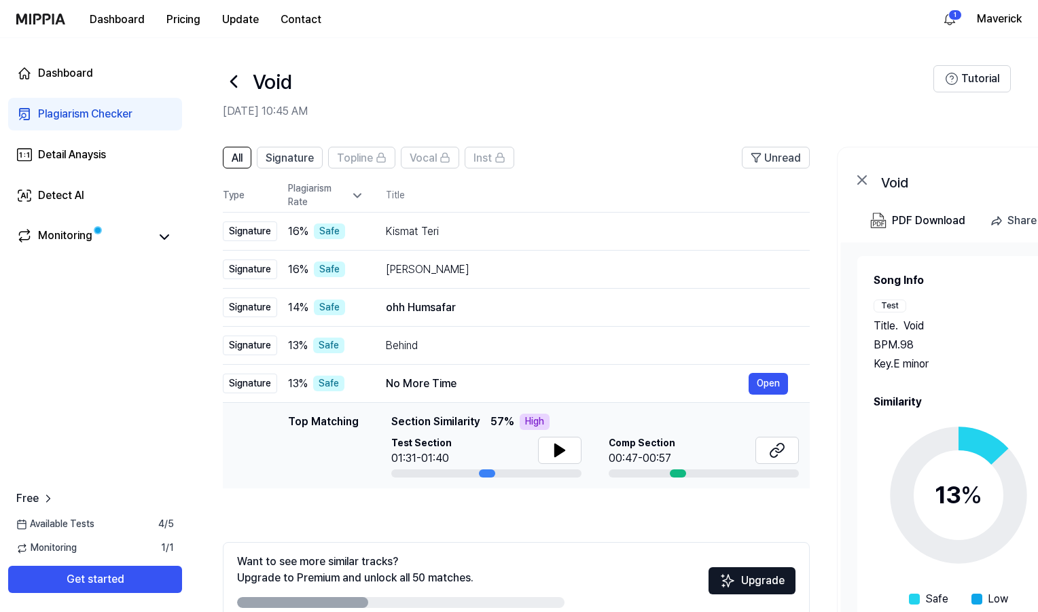
click at [556, 464] on div at bounding box center [559, 452] width 43 height 30
click at [556, 454] on icon at bounding box center [560, 450] width 10 height 12
click at [770, 448] on icon at bounding box center [777, 450] width 16 height 16
click at [353, 190] on icon at bounding box center [357, 196] width 14 height 14
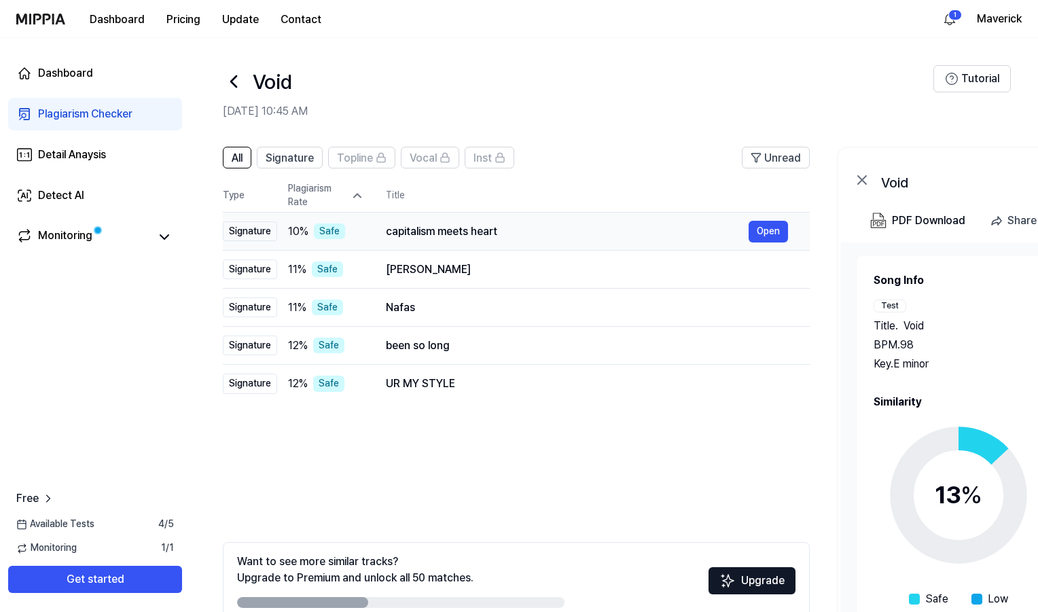
click at [340, 243] on td "10 % Safe" at bounding box center [320, 232] width 87 height 38
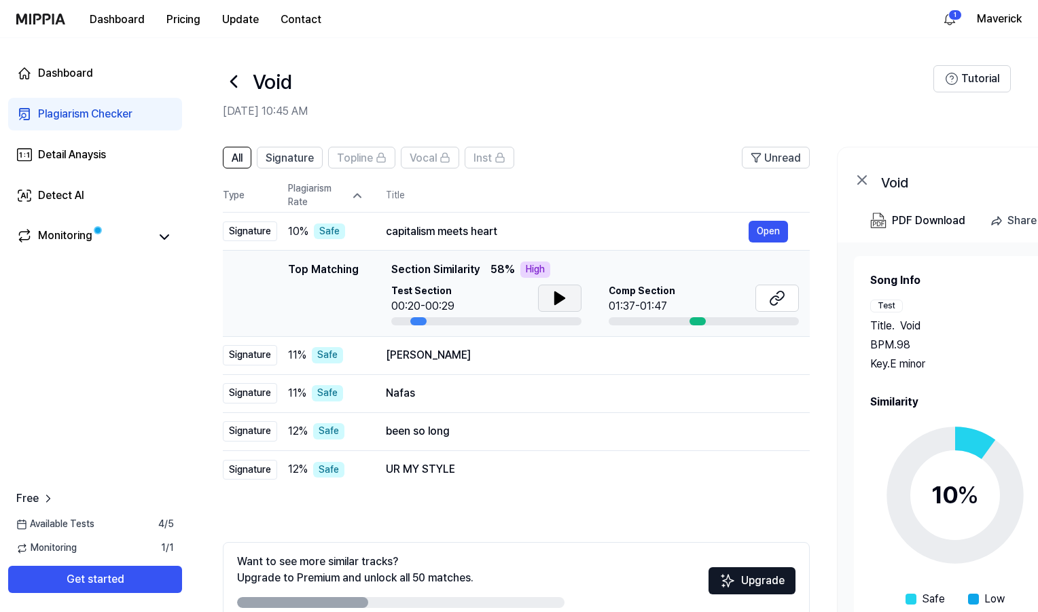
click at [544, 293] on button at bounding box center [559, 298] width 43 height 27
click at [764, 236] on button "Open" at bounding box center [767, 232] width 39 height 22
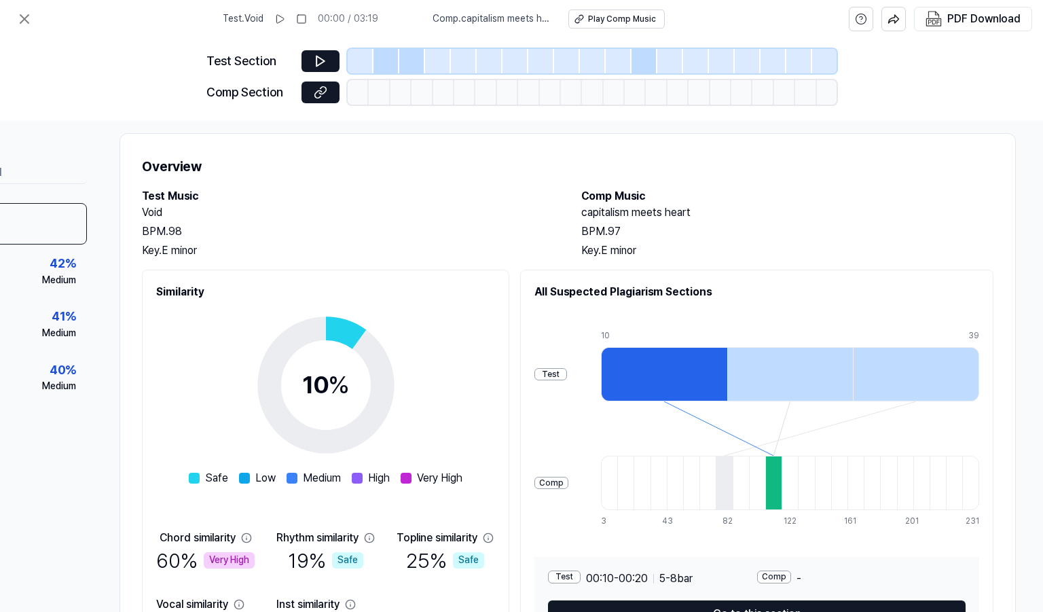
scroll to position [16, 141]
click at [774, 481] on div at bounding box center [773, 482] width 16 height 54
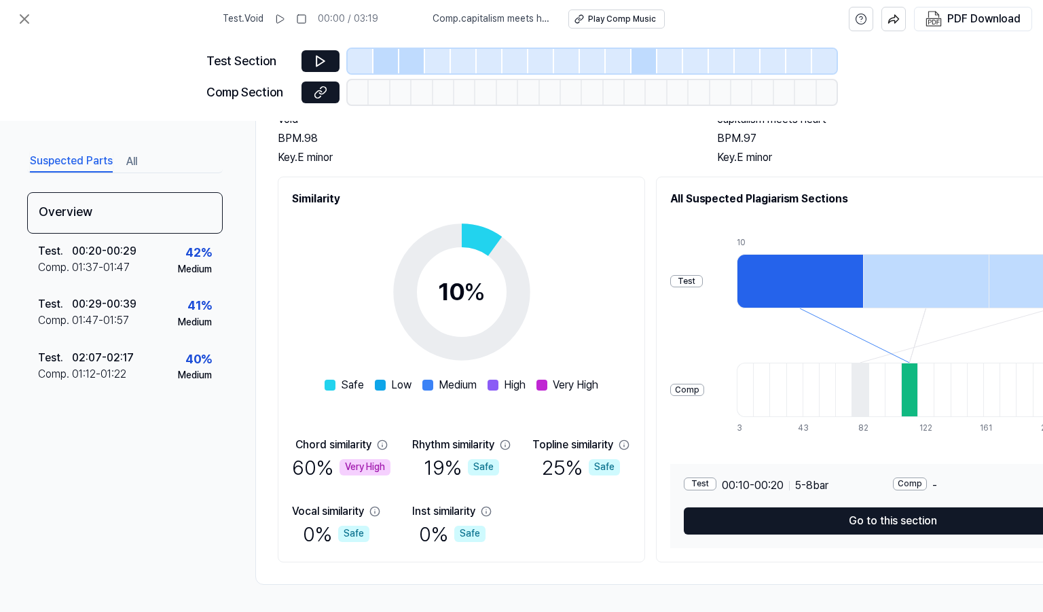
scroll to position [113, 0]
click at [371, 462] on div "Very High" at bounding box center [365, 467] width 51 height 16
click at [317, 467] on div "60 % Very High" at bounding box center [341, 467] width 98 height 29
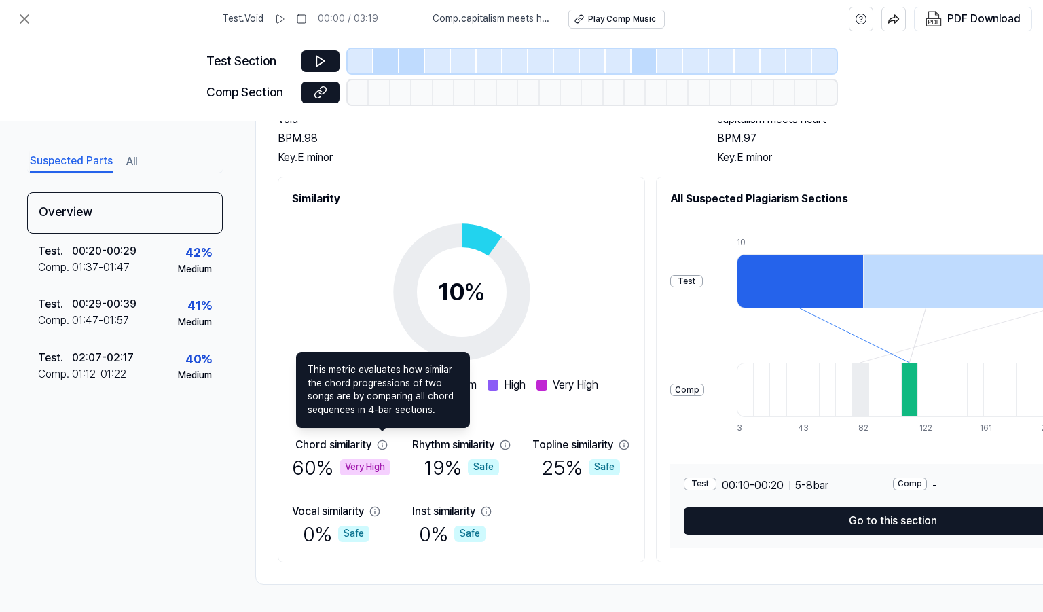
click at [380, 441] on icon at bounding box center [382, 444] width 11 height 11
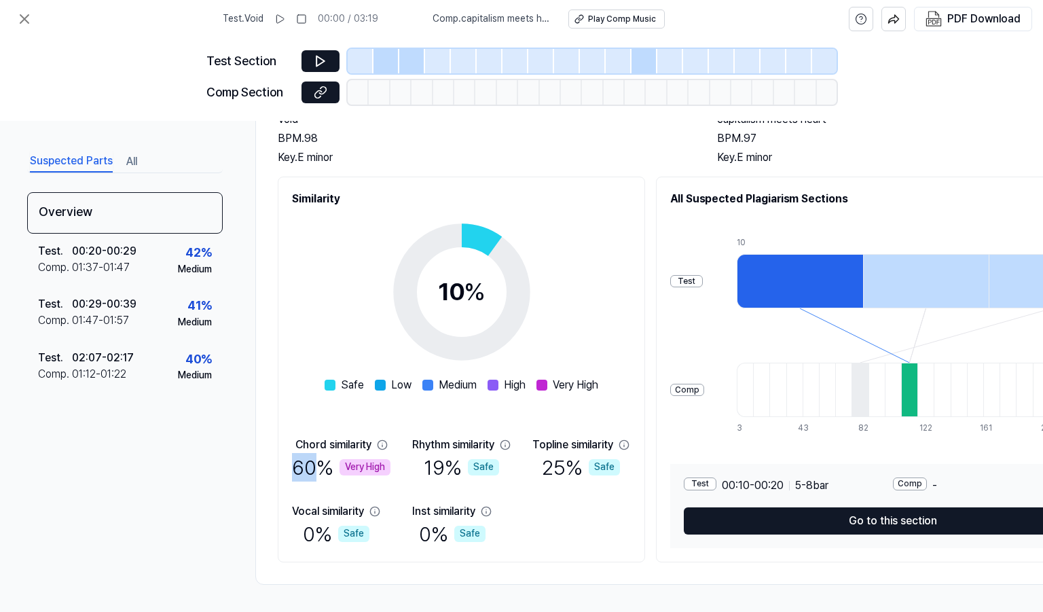
click at [380, 441] on icon at bounding box center [382, 444] width 11 height 11
drag, startPoint x: 380, startPoint y: 441, endPoint x: 342, endPoint y: 430, distance: 40.4
click at [342, 430] on div "10 % Safe Low Medium High Very High Chord similarity 60 % Very High Rhythm simi…" at bounding box center [461, 377] width 339 height 341
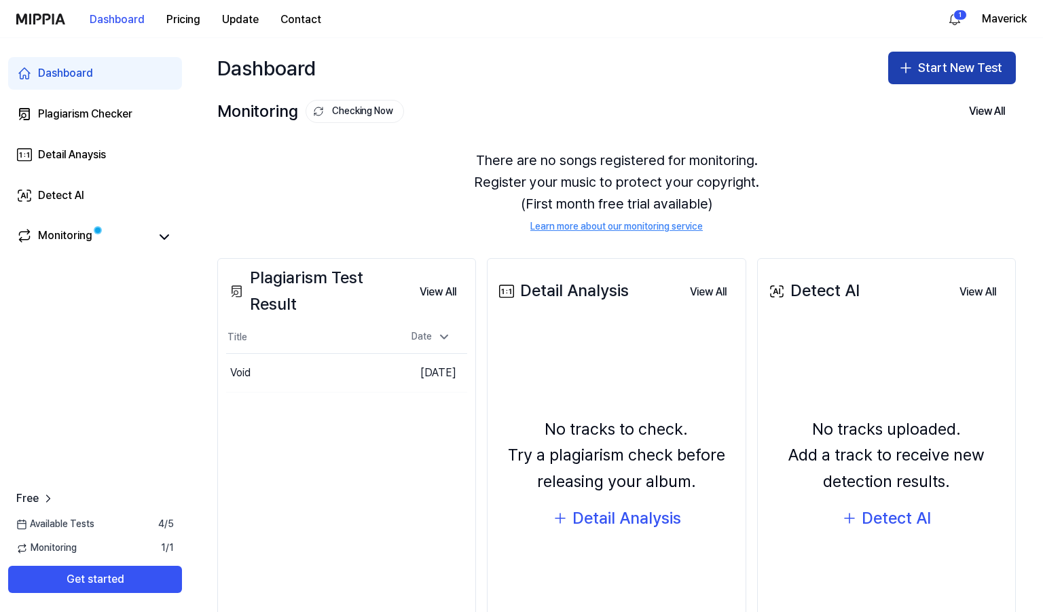
click at [912, 77] on button "Start New Test" at bounding box center [952, 68] width 128 height 33
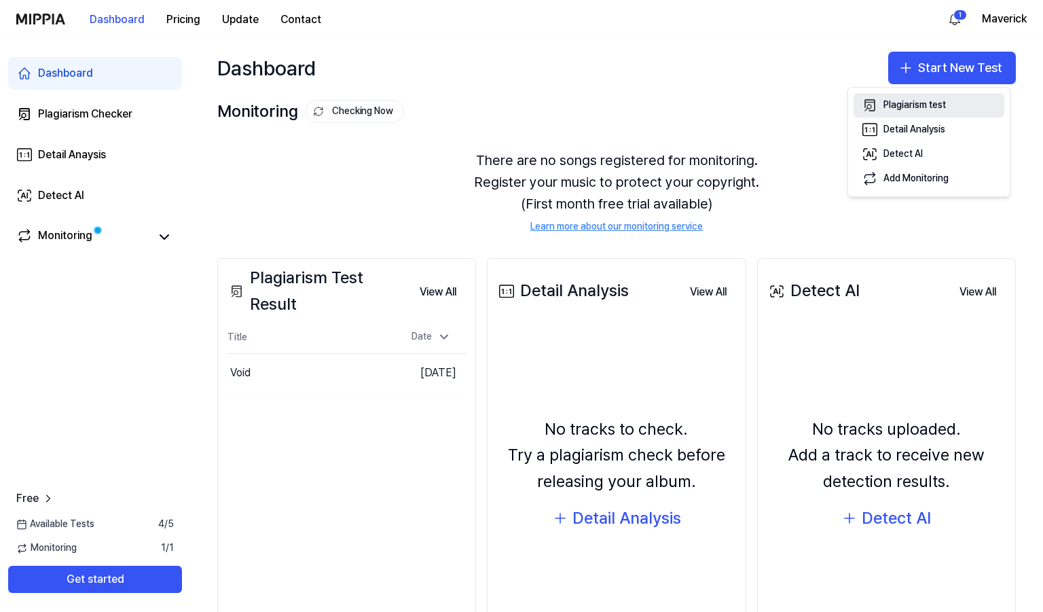
click at [898, 115] on button "Plagiarism test" at bounding box center [929, 105] width 151 height 24
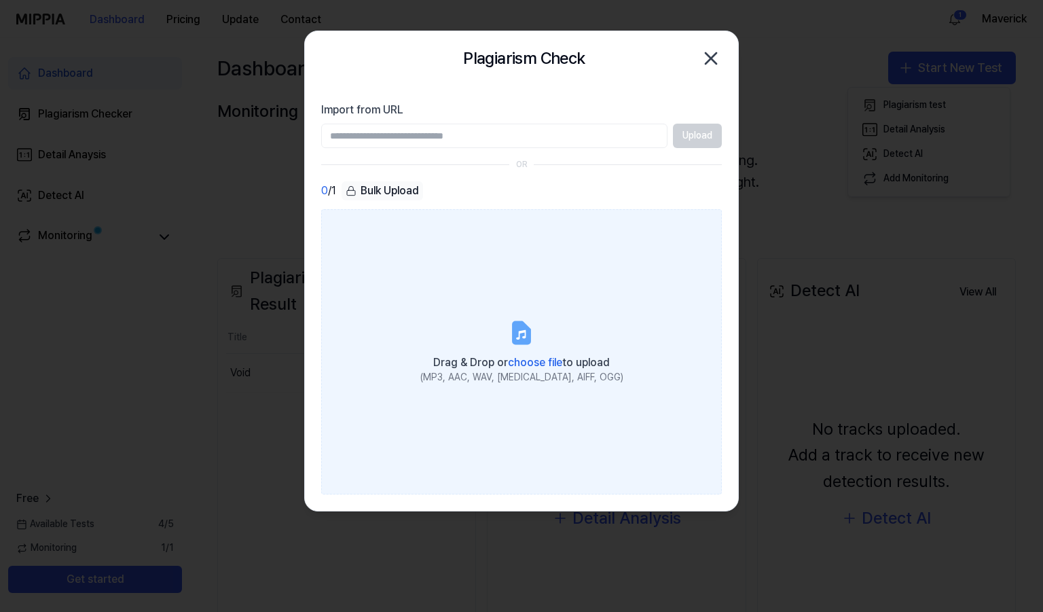
click at [533, 340] on icon at bounding box center [521, 332] width 27 height 27
click at [0, 0] on input "Drag & Drop or choose file to upload (MP3, AAC, WAV, FLAC, AIFF, OGG)" at bounding box center [0, 0] width 0 height 0
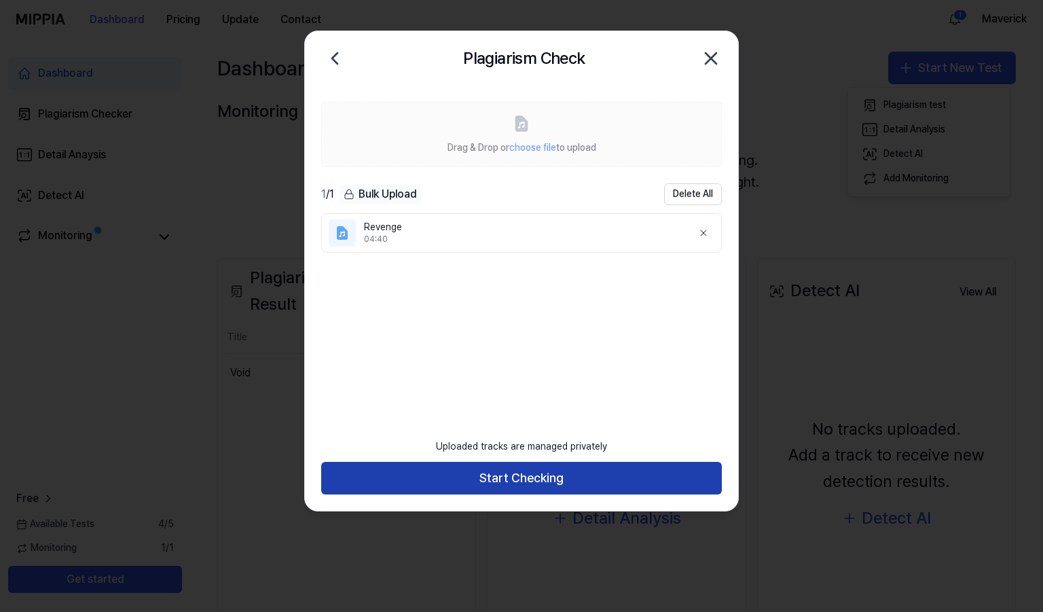
click at [487, 483] on button "Start Checking" at bounding box center [521, 478] width 401 height 33
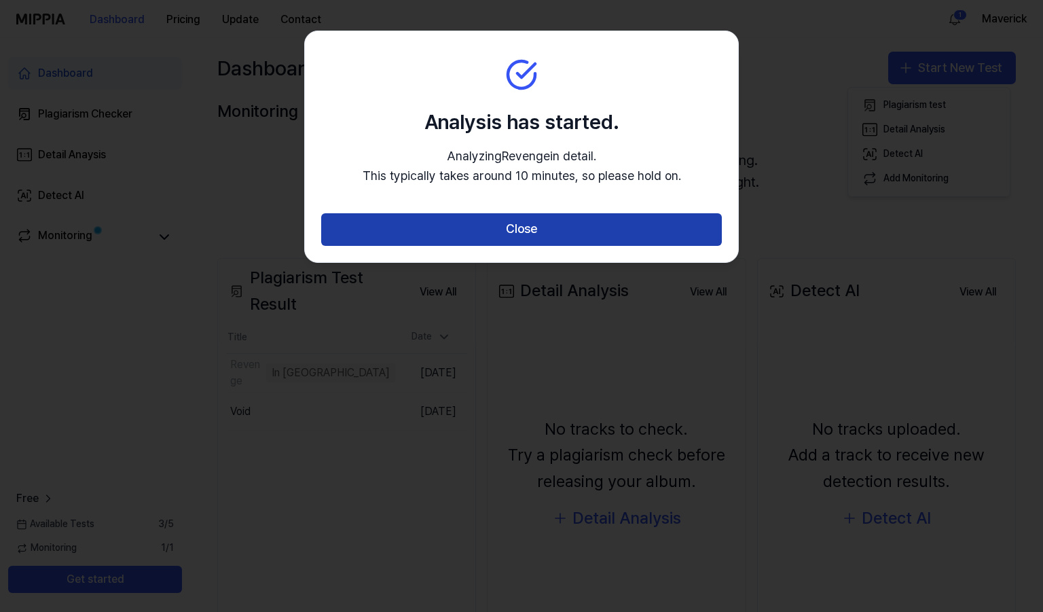
click at [510, 230] on button "Close" at bounding box center [521, 229] width 401 height 33
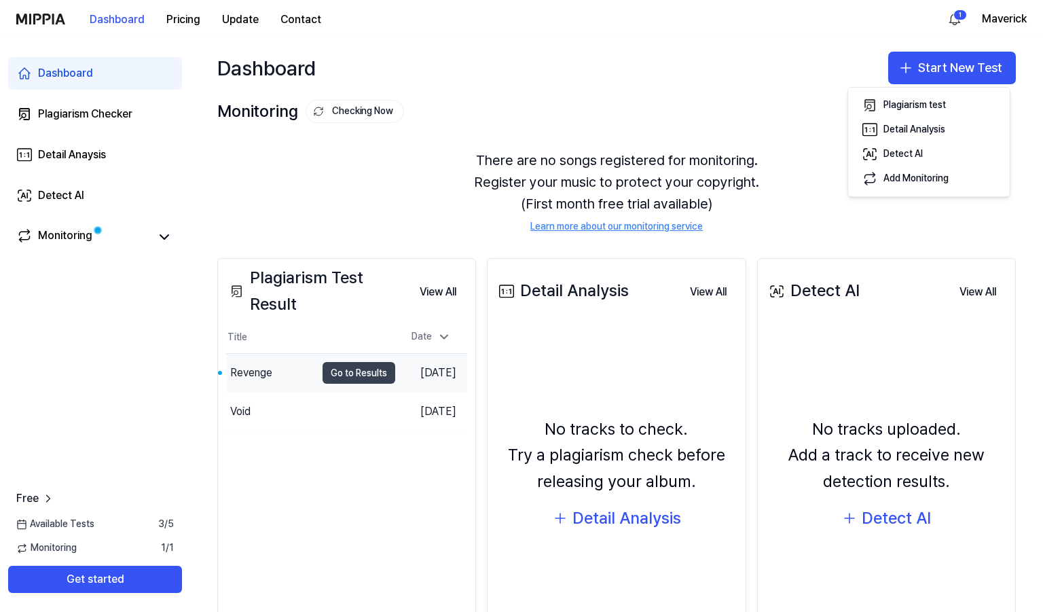
click at [333, 370] on button "Go to Results" at bounding box center [359, 373] width 73 height 22
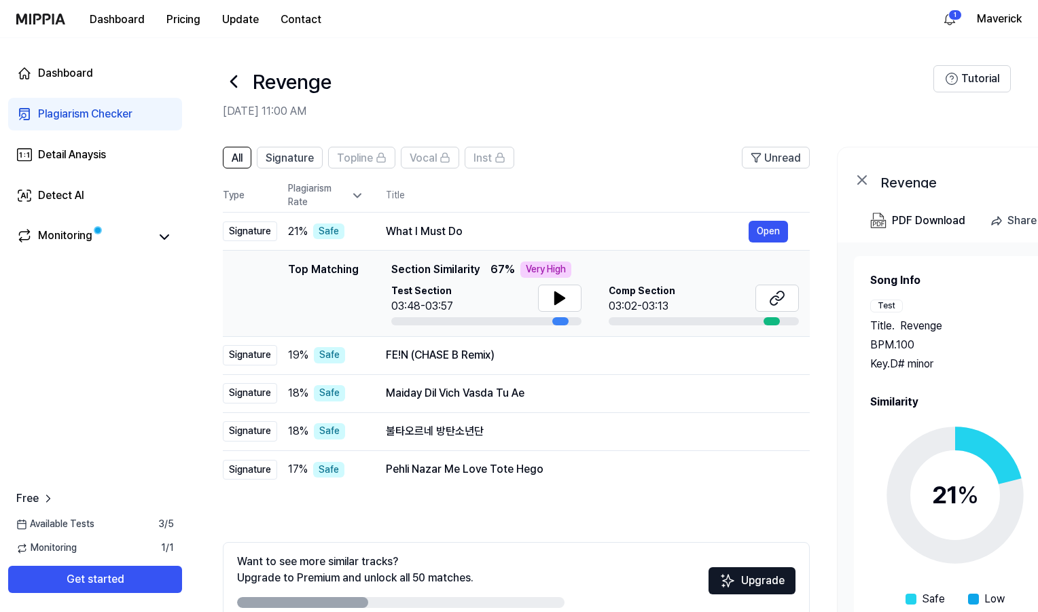
click at [359, 202] on icon at bounding box center [357, 196] width 14 height 14
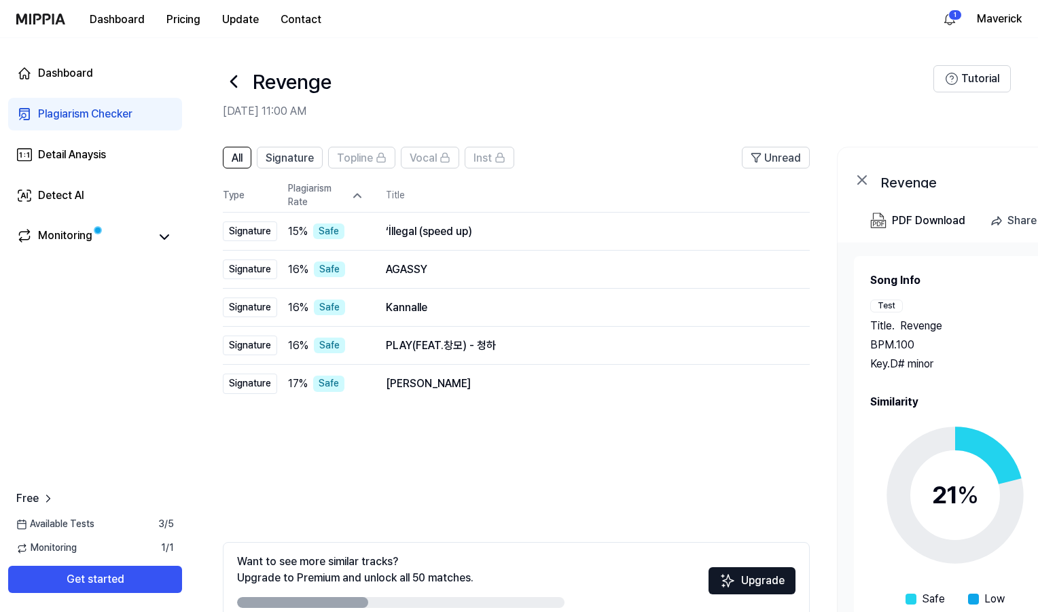
click at [358, 200] on icon at bounding box center [357, 196] width 14 height 14
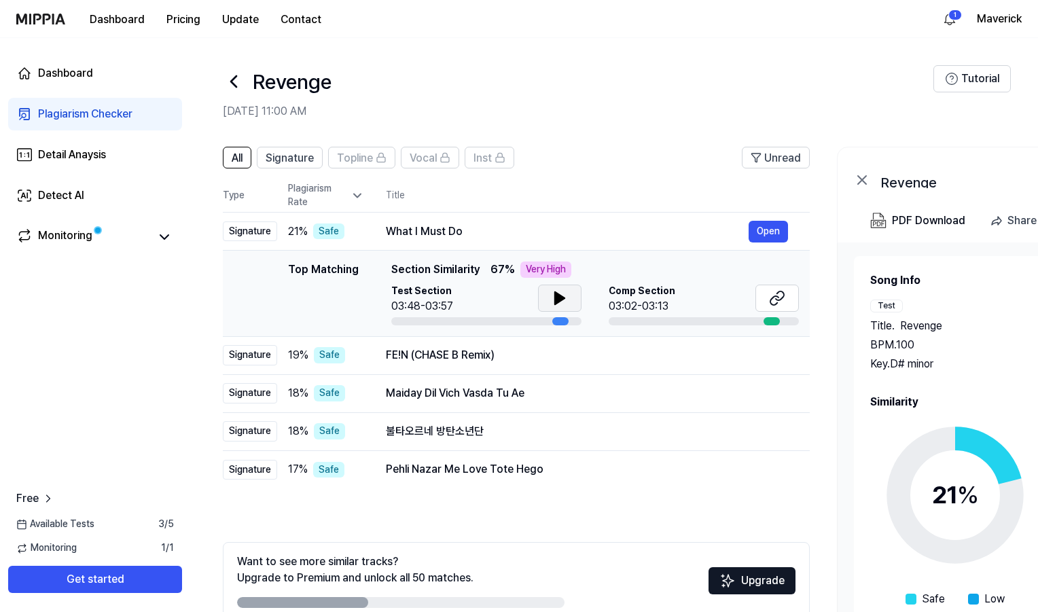
click at [552, 302] on icon at bounding box center [560, 298] width 16 height 16
click at [767, 296] on button at bounding box center [776, 298] width 43 height 27
click at [355, 192] on icon at bounding box center [357, 196] width 14 height 14
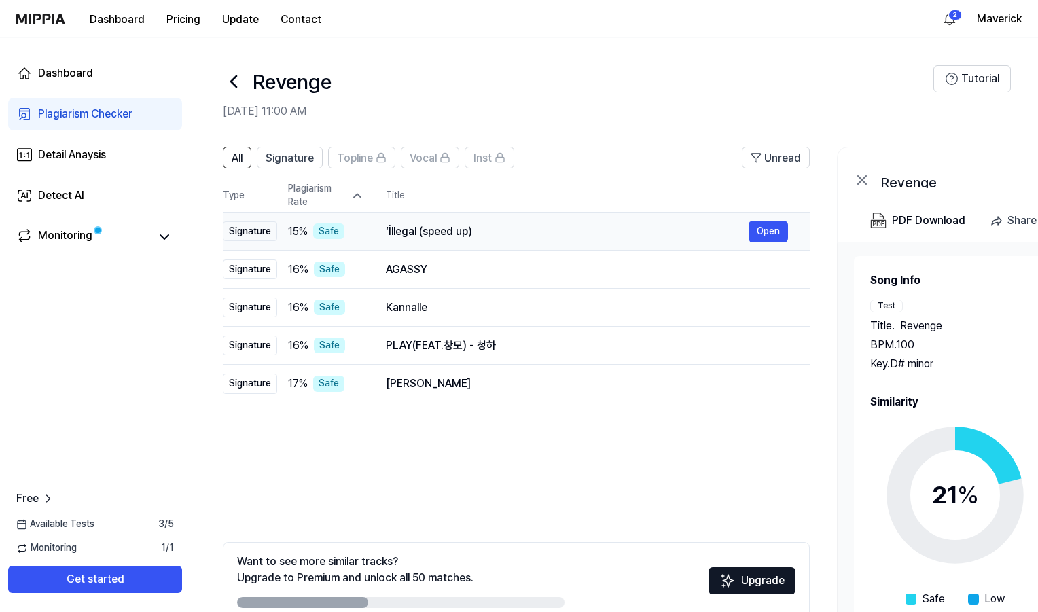
click at [375, 238] on td "‘İllegal (speed up) Open" at bounding box center [587, 232] width 446 height 38
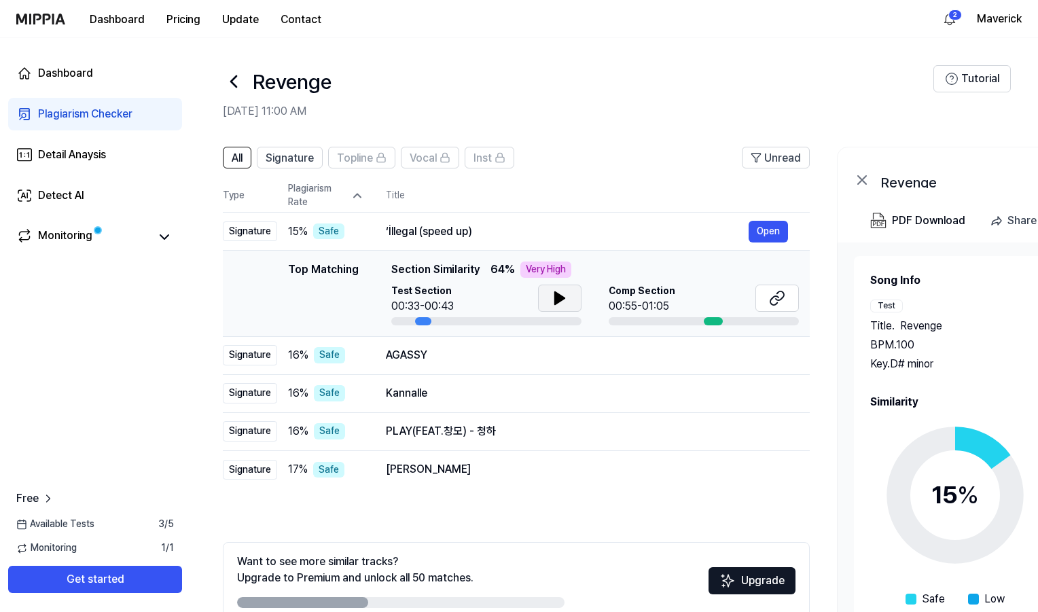
click at [554, 308] on button at bounding box center [559, 298] width 43 height 27
click at [772, 302] on icon at bounding box center [777, 298] width 16 height 16
click at [782, 229] on button "Open" at bounding box center [767, 232] width 39 height 22
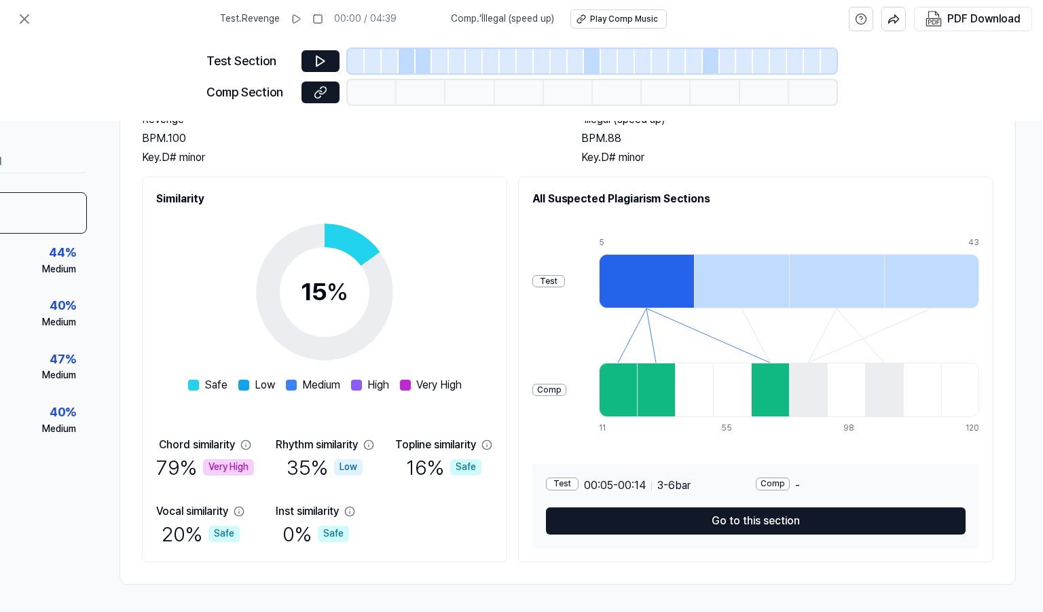
scroll to position [113, 141]
click at [772, 397] on div at bounding box center [770, 390] width 38 height 54
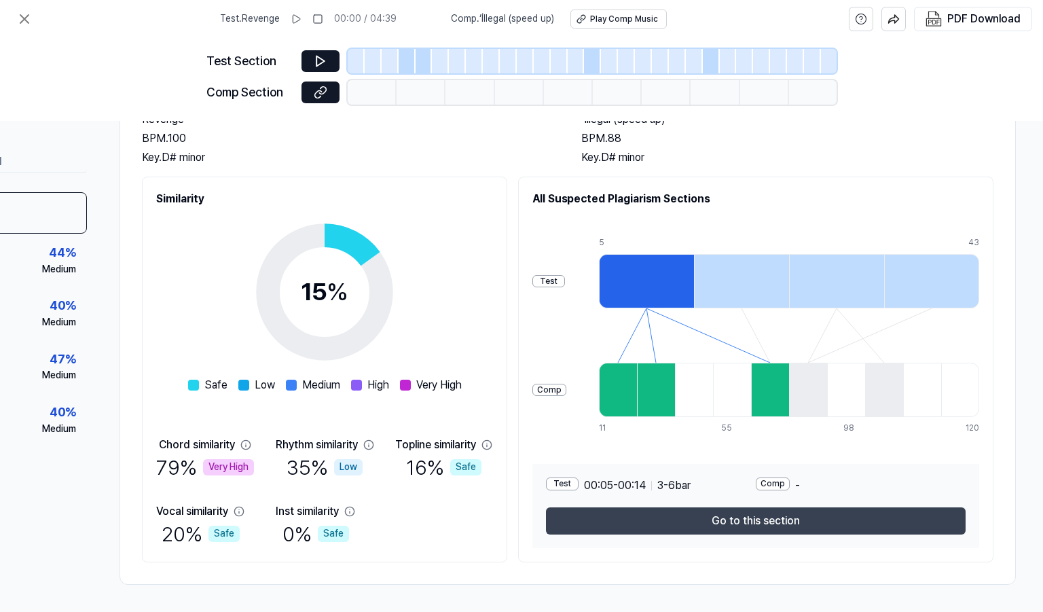
click at [759, 516] on button "Go to this section" at bounding box center [756, 520] width 420 height 27
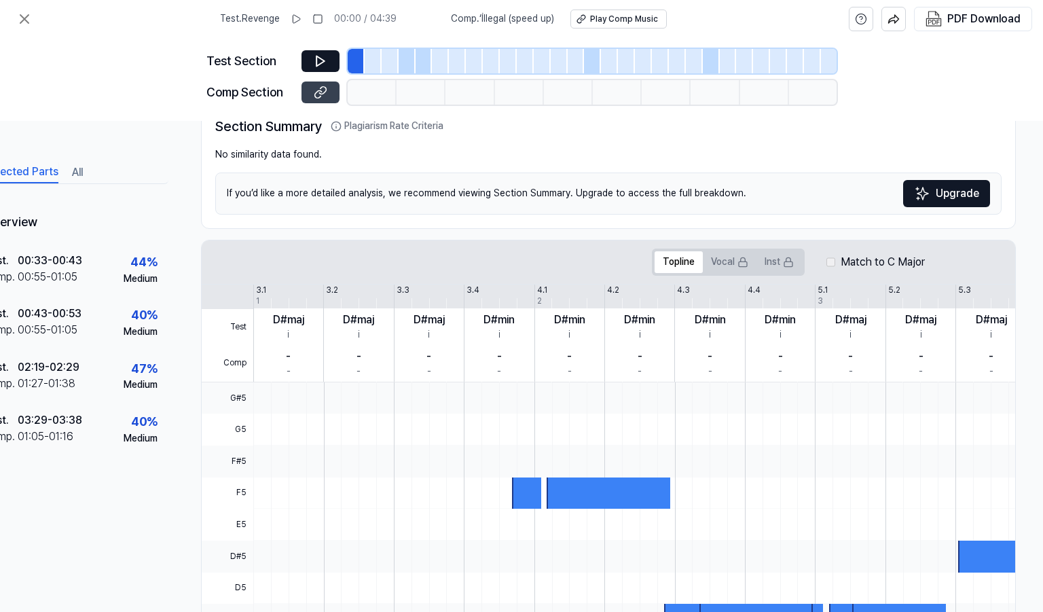
click at [317, 99] on button at bounding box center [321, 93] width 38 height 22
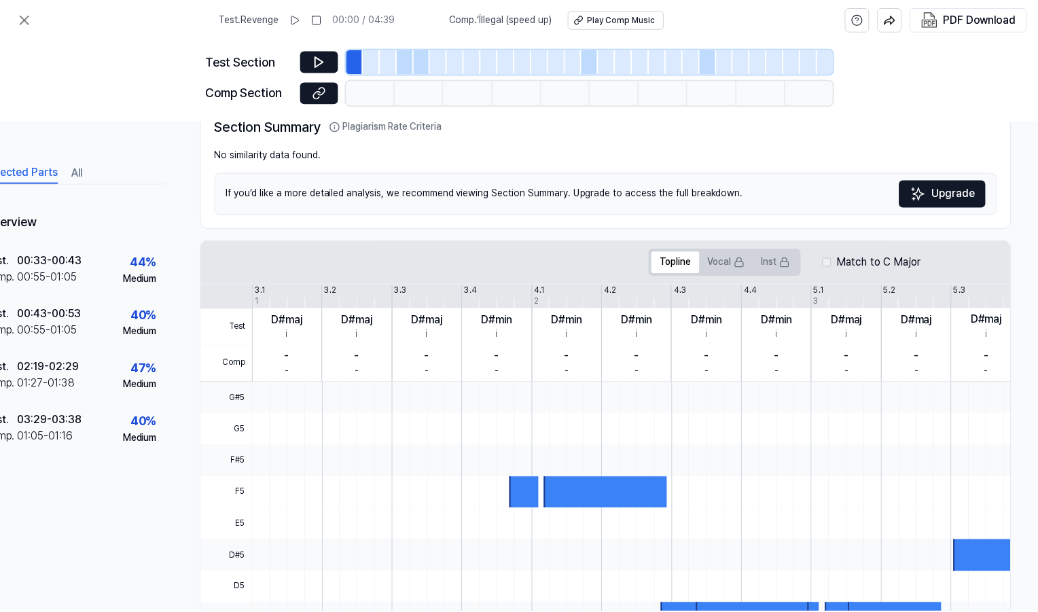
scroll to position [113, 0]
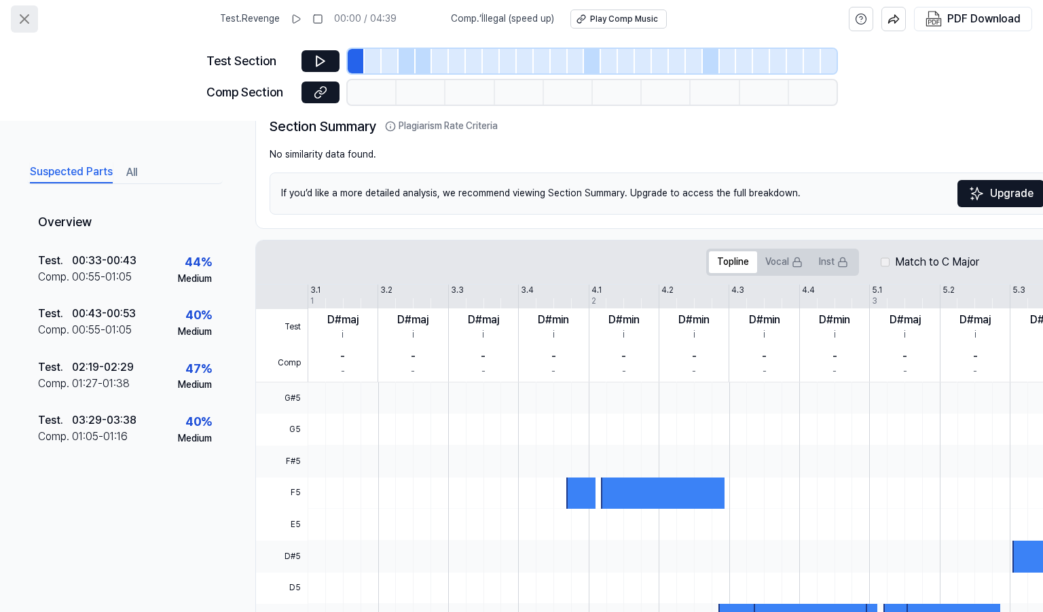
click at [27, 22] on icon at bounding box center [24, 19] width 8 height 8
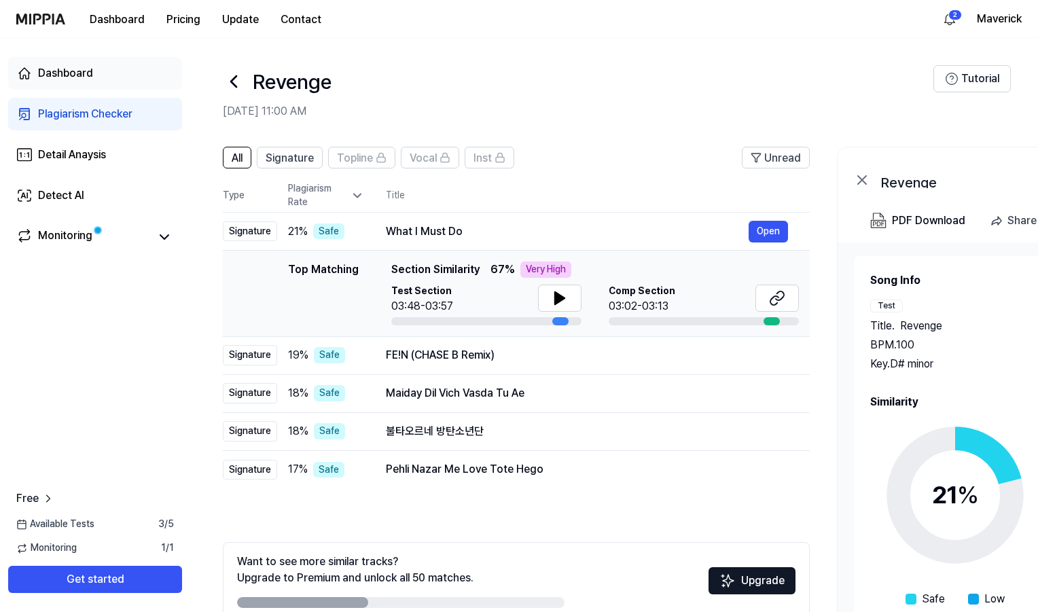
click at [70, 67] on div "Dashboard" at bounding box center [65, 73] width 55 height 16
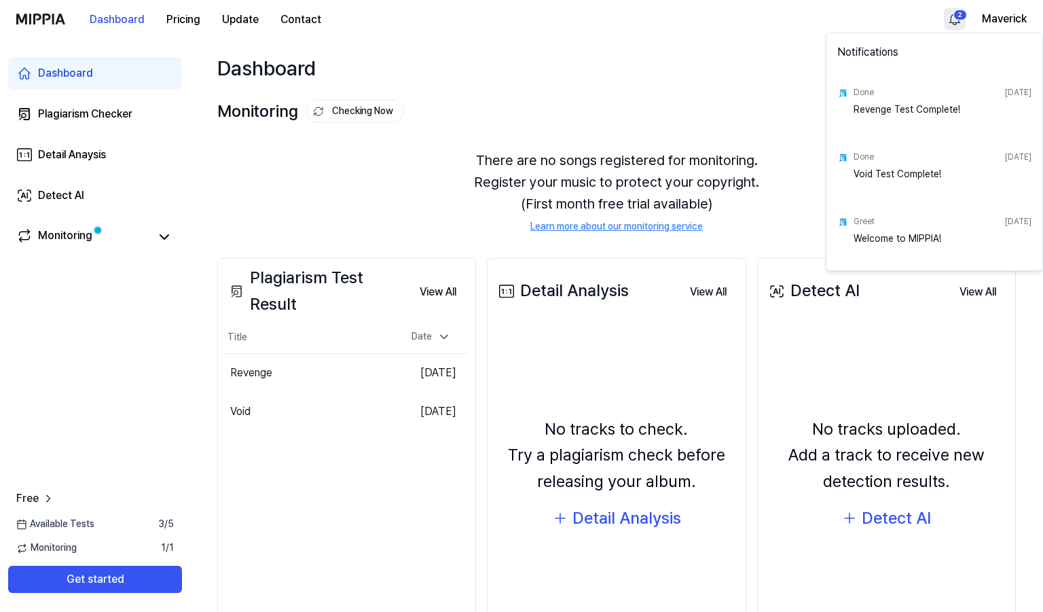
click at [956, 26] on html "Dashboard Pricing Update Contact 2 Maverick Dashboard Plagiarism Checker Detail…" at bounding box center [521, 306] width 1043 height 612
click at [844, 41] on div "Notifications" at bounding box center [934, 55] width 211 height 38
click at [793, 29] on html "Dashboard Pricing Update Contact Maverick Dashboard Plagiarism Checker Detail A…" at bounding box center [521, 306] width 1043 height 612
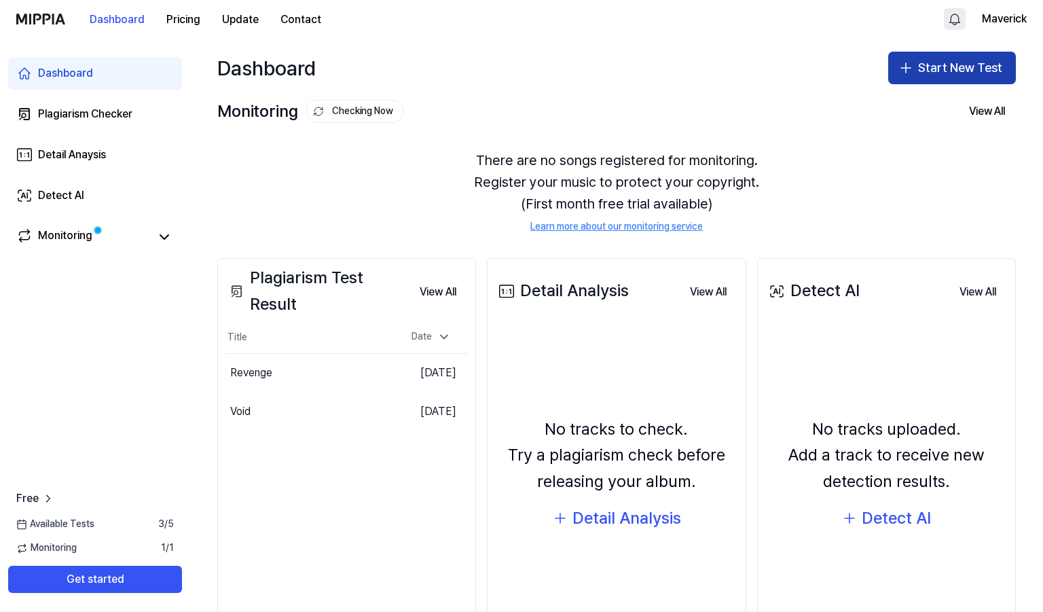
click at [921, 62] on button "Start New Test" at bounding box center [952, 68] width 128 height 33
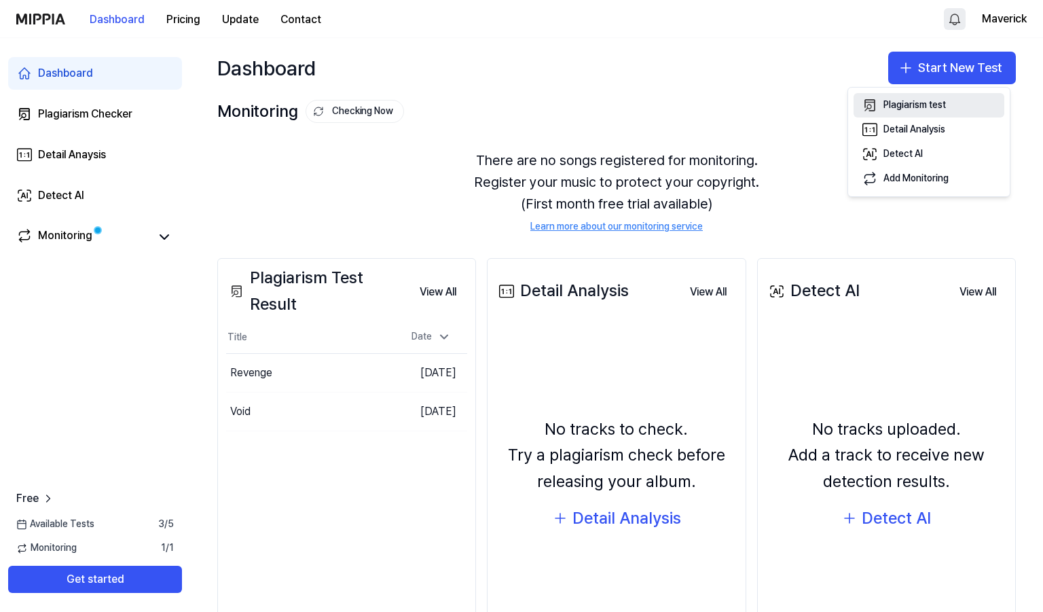
click at [898, 103] on div "Plagiarism test" at bounding box center [915, 105] width 62 height 14
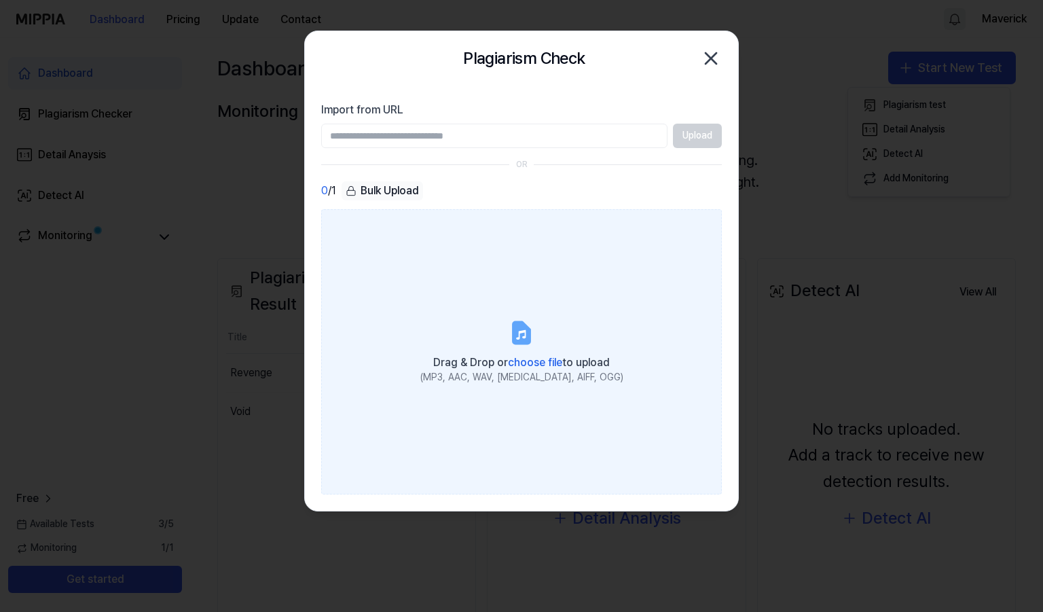
click at [516, 339] on icon at bounding box center [521, 332] width 16 height 21
click at [0, 0] on input "Drag & Drop or choose file to upload (MP3, AAC, WAV, FLAC, AIFF, OGG)" at bounding box center [0, 0] width 0 height 0
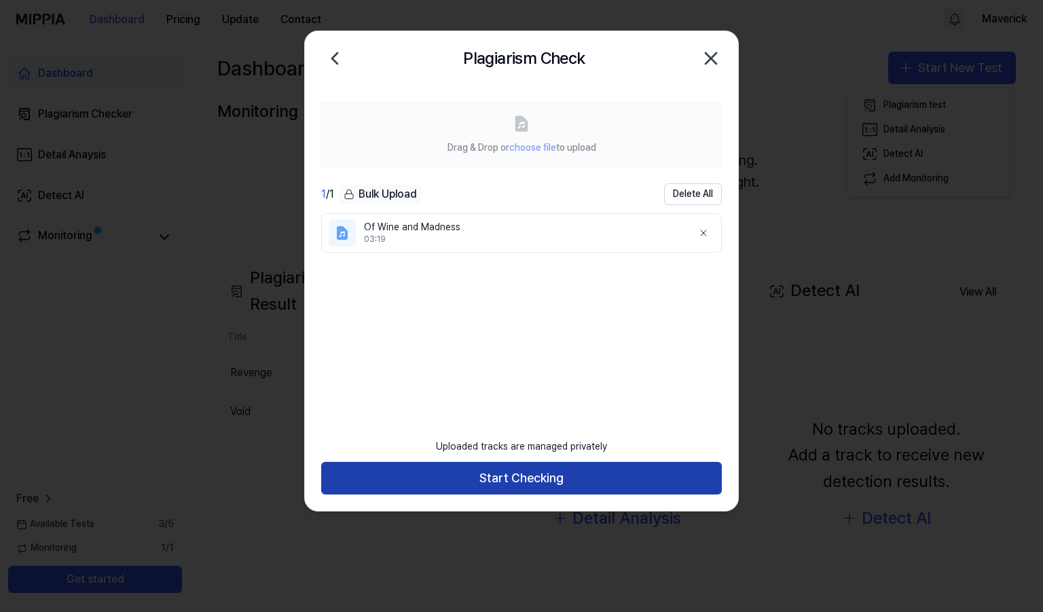
click at [515, 485] on button "Start Checking" at bounding box center [521, 478] width 401 height 33
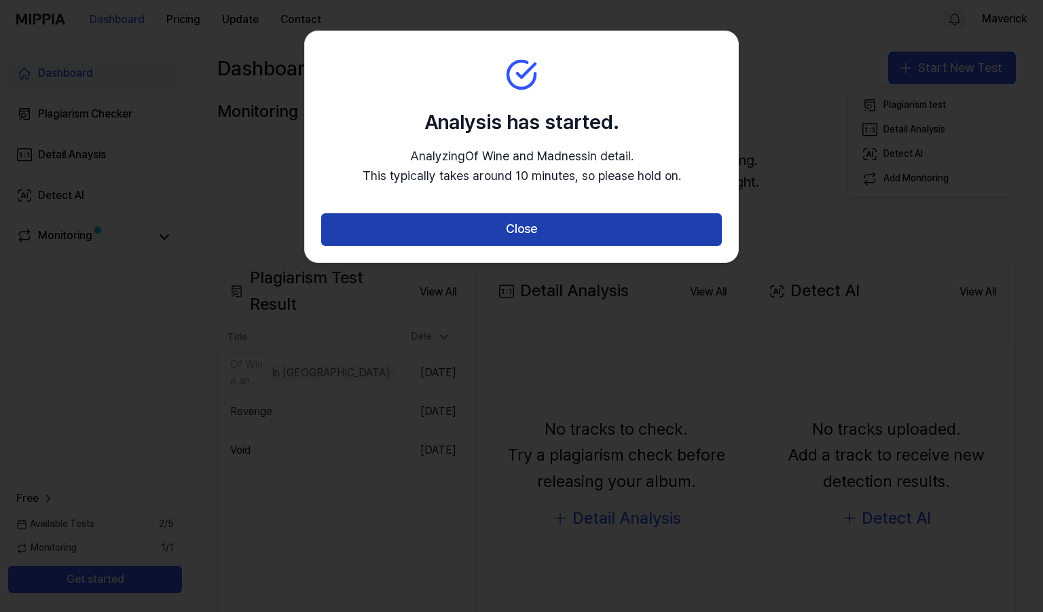
click at [511, 213] on button "Close" at bounding box center [521, 229] width 401 height 33
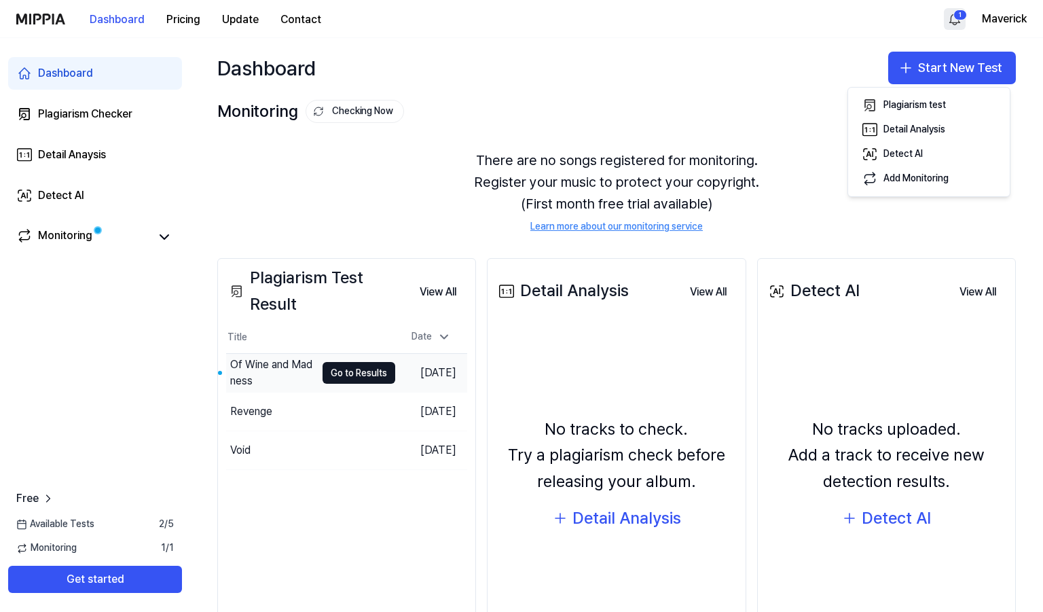
click at [295, 374] on div "Of Wine and Madness" at bounding box center [273, 373] width 86 height 33
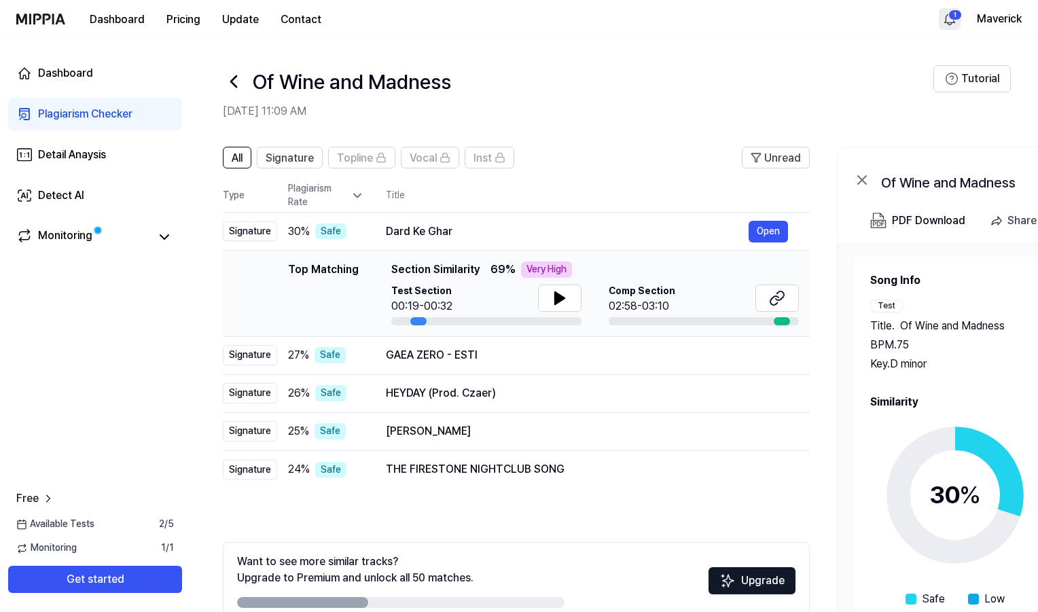
click at [333, 195] on div "Plagiarism Rate" at bounding box center [326, 195] width 76 height 26
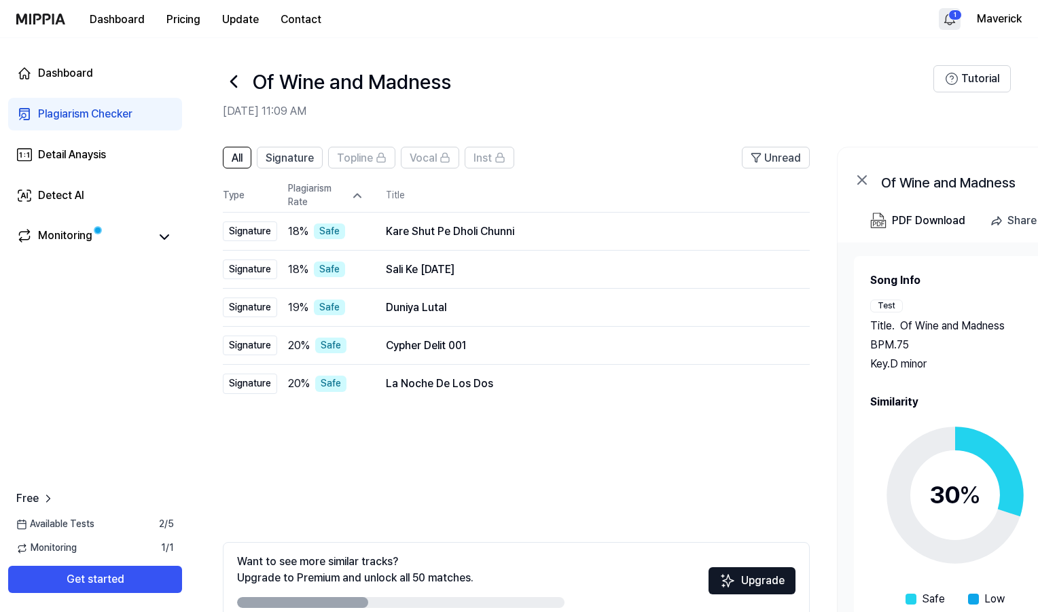
click at [333, 195] on div "Plagiarism Rate" at bounding box center [326, 195] width 76 height 26
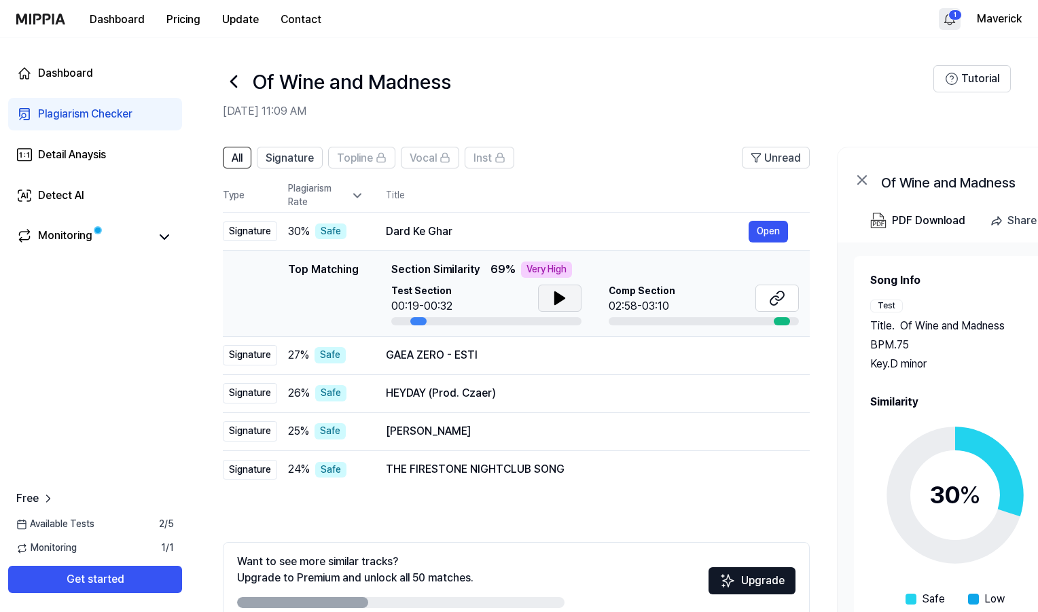
click at [556, 304] on icon at bounding box center [560, 298] width 16 height 16
click at [507, 399] on div "HEYDAY (Prod. Czaer)" at bounding box center [567, 393] width 363 height 16
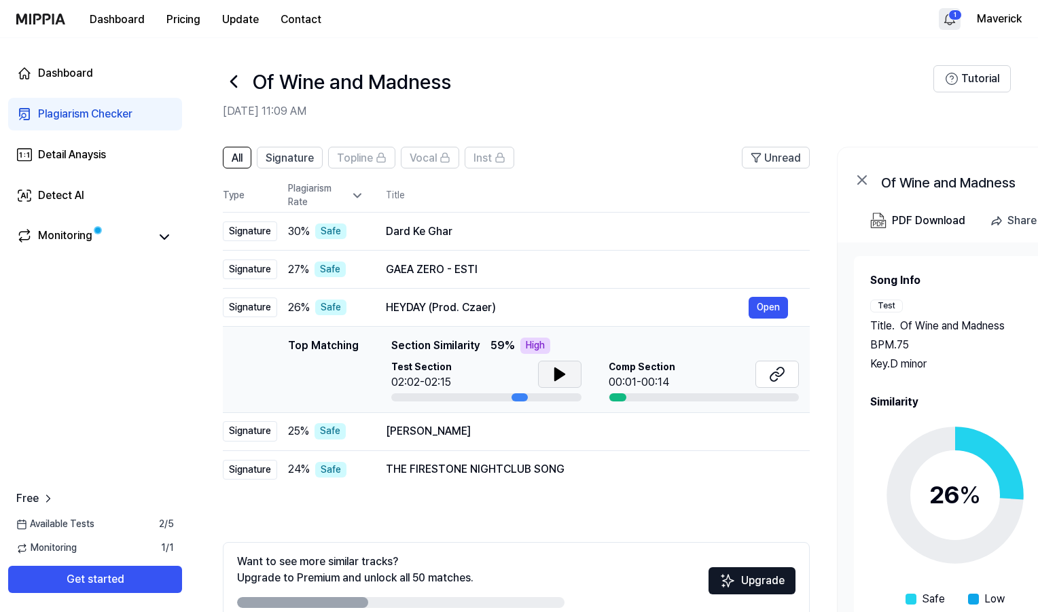
click at [555, 374] on icon at bounding box center [560, 374] width 10 height 12
click at [780, 380] on icon at bounding box center [777, 374] width 16 height 16
click at [412, 467] on div "THE FIRESTONE NIGHTCLUB SONG" at bounding box center [567, 469] width 363 height 16
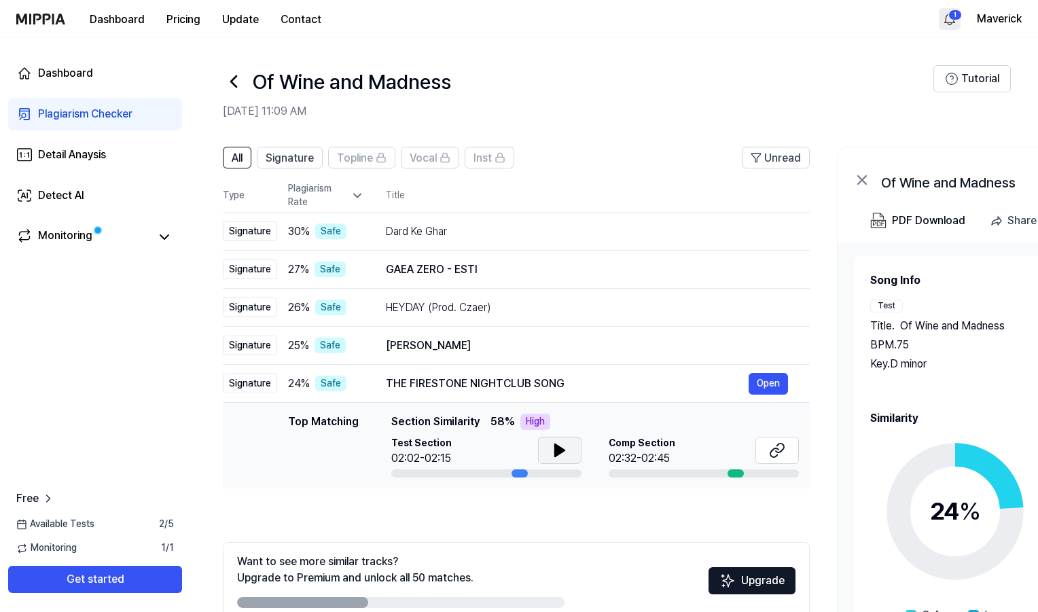
click at [569, 452] on button at bounding box center [559, 450] width 43 height 27
click at [474, 225] on div "Dard Ke Ghar" at bounding box center [567, 231] width 363 height 16
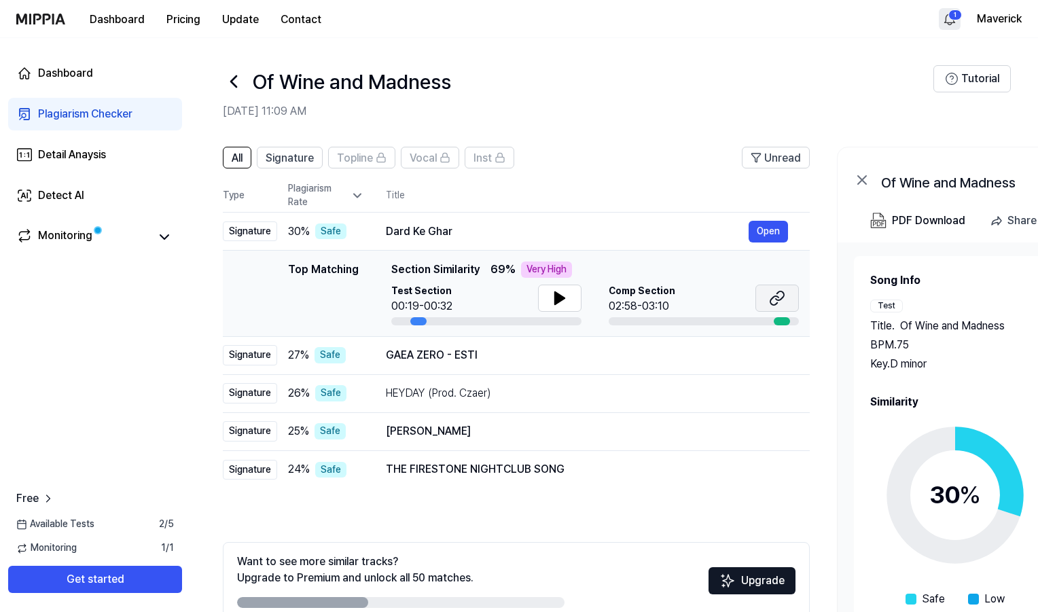
click at [780, 300] on icon at bounding box center [780, 295] width 8 height 9
click at [560, 292] on icon at bounding box center [560, 298] width 16 height 16
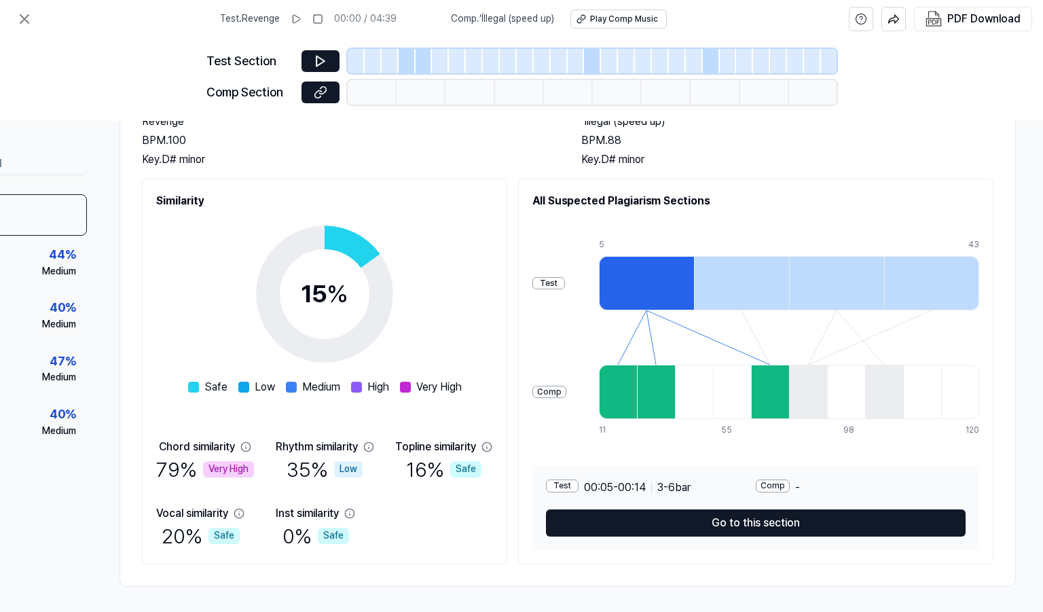
scroll to position [0, 141]
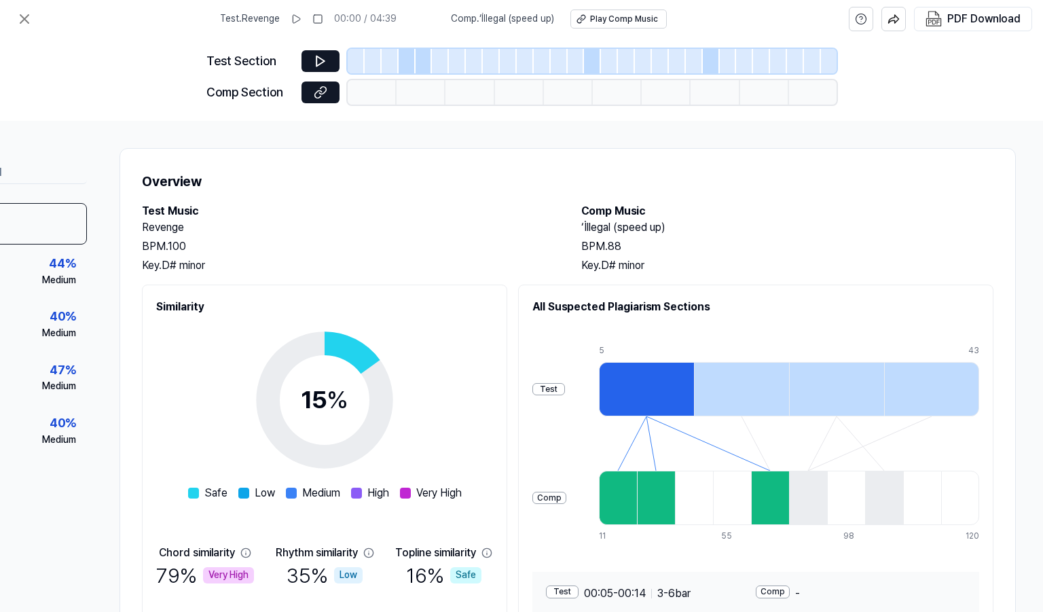
click at [616, 29] on div "Test . Revenge 00:00 / 04:39 Comp . ‘İllegal (speed up) Play Comp Music" at bounding box center [443, 19] width 447 height 38
click at [607, 22] on div "Play Comp Music" at bounding box center [624, 20] width 68 height 12
